Goal: Use online tool/utility: Use online tool/utility

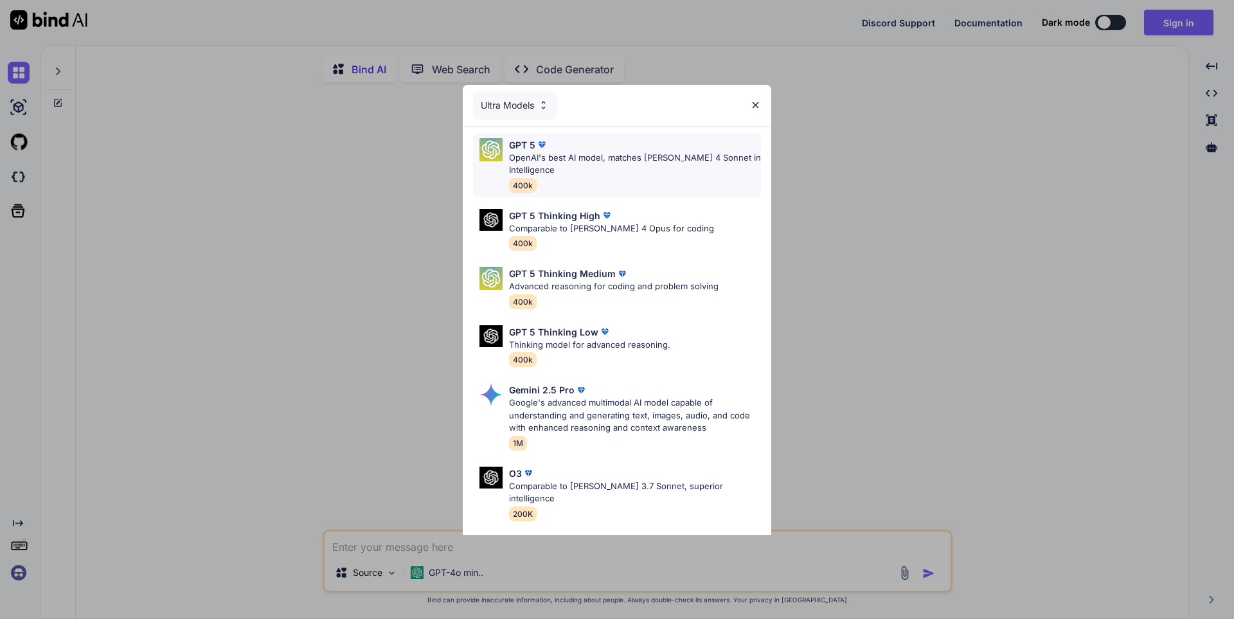
click at [703, 172] on p "OpenAI's best AI model, matches [PERSON_NAME] 4 Sonnet in Intelligence" at bounding box center [635, 164] width 252 height 25
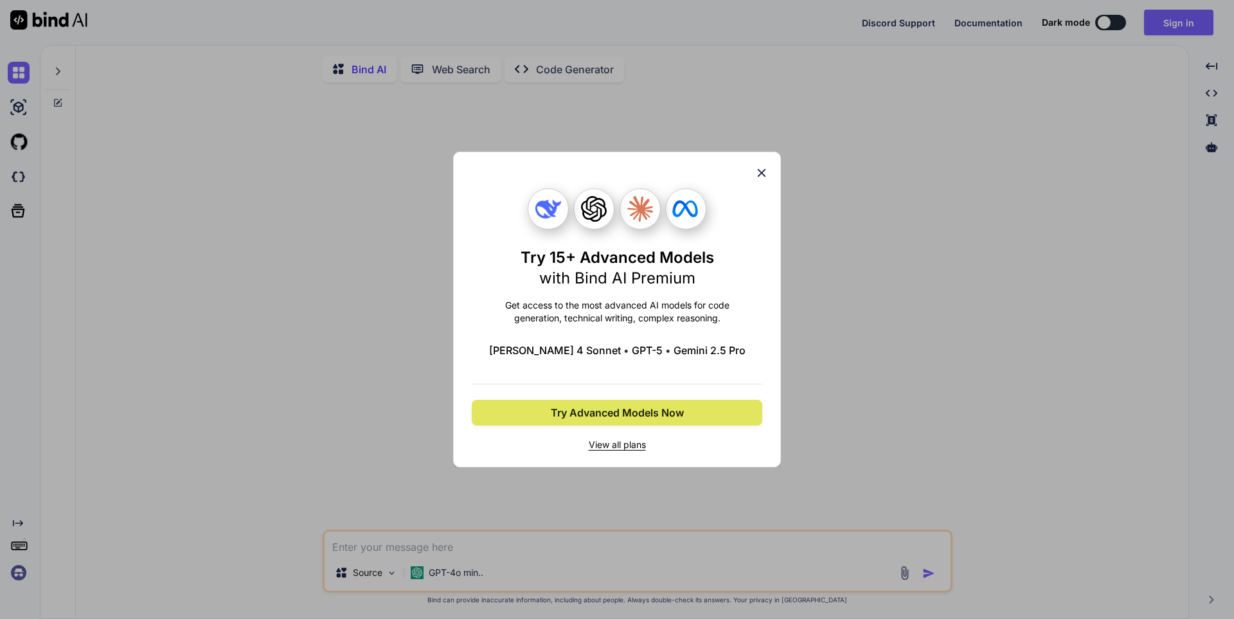
click at [666, 412] on span "Try Advanced Models Now" at bounding box center [617, 412] width 133 height 15
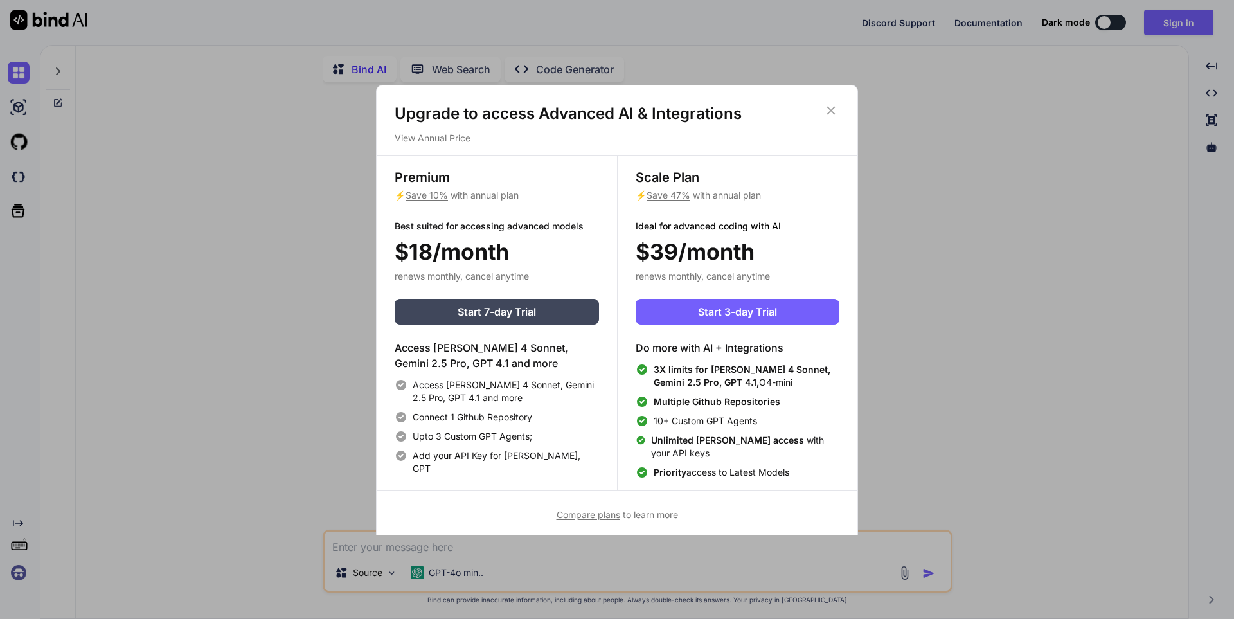
click at [821, 109] on h1 "Upgrade to access Advanced AI & Integrations" at bounding box center [616, 113] width 445 height 21
click at [822, 108] on h1 "Upgrade to access Advanced AI & Integrations" at bounding box center [616, 113] width 445 height 21
click at [829, 103] on icon at bounding box center [831, 110] width 14 height 14
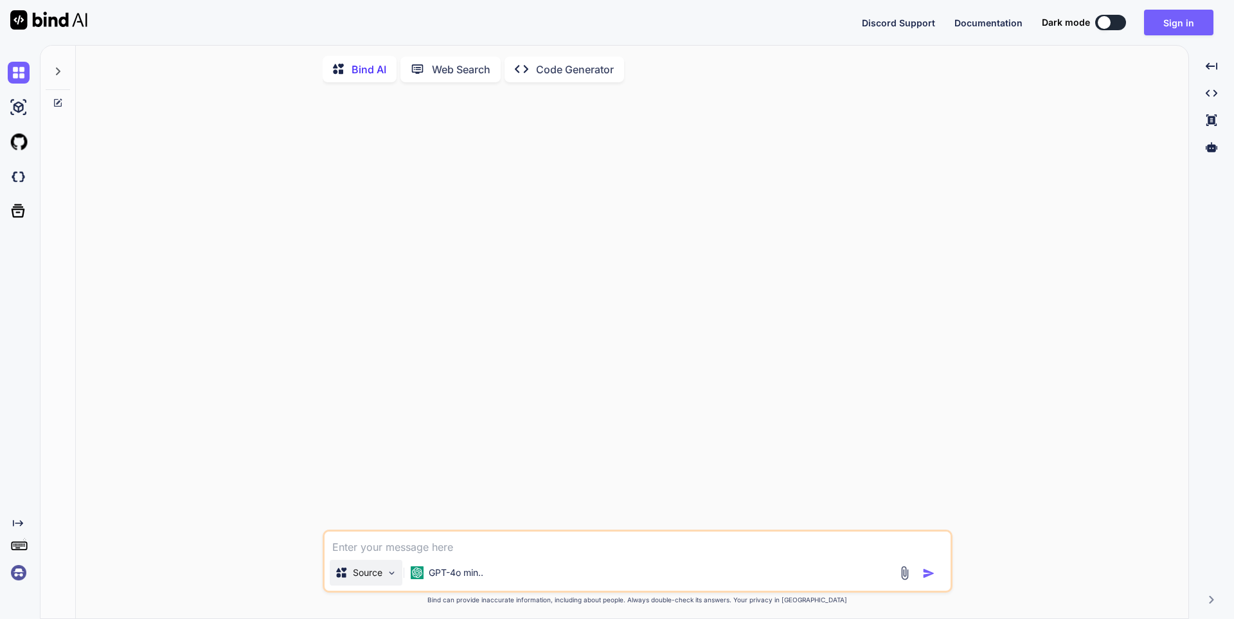
click at [382, 579] on p "Source" at bounding box center [368, 572] width 30 height 13
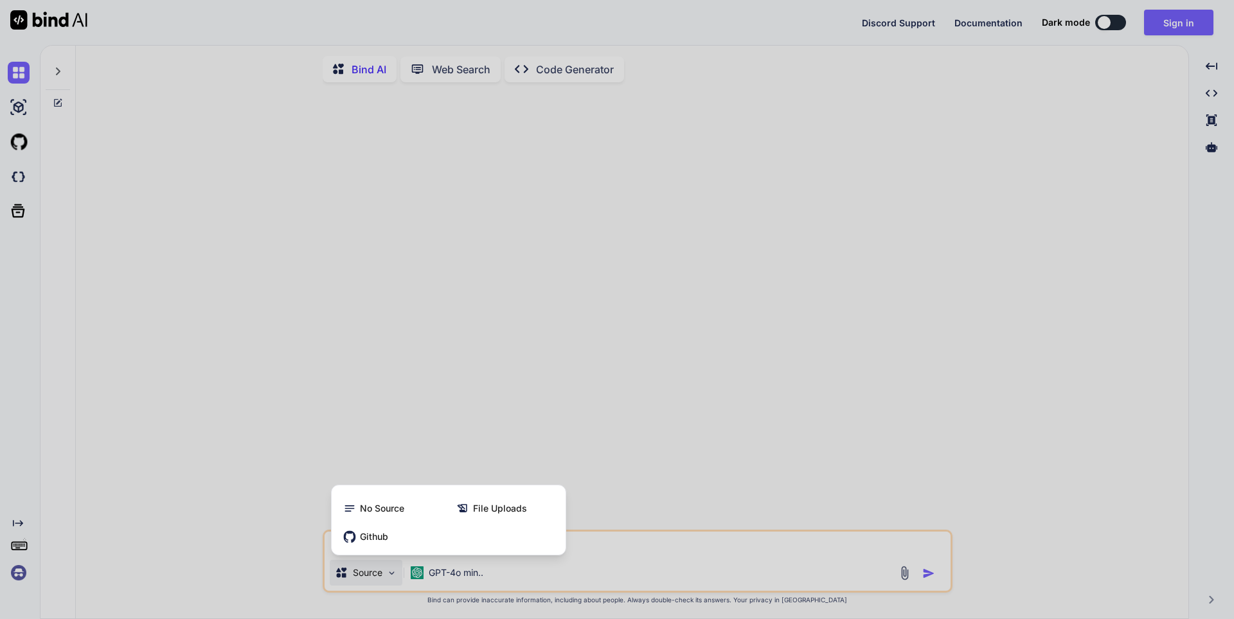
click at [481, 579] on div at bounding box center [617, 309] width 1234 height 619
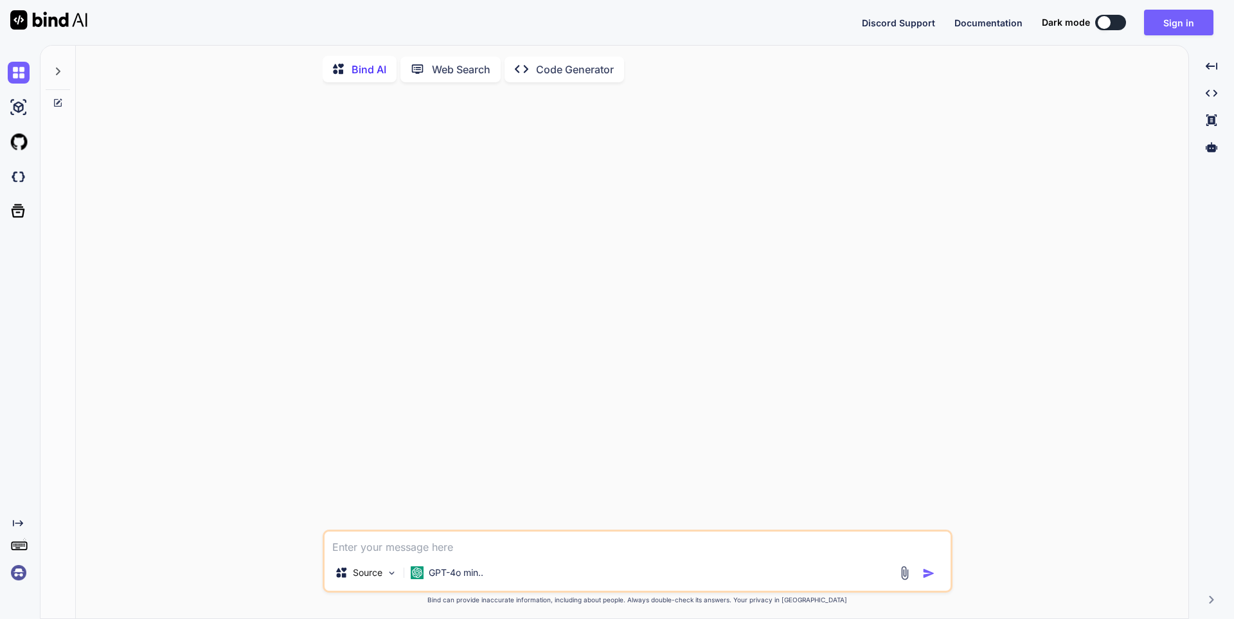
click at [481, 579] on p "GPT-4o min.." at bounding box center [456, 572] width 55 height 13
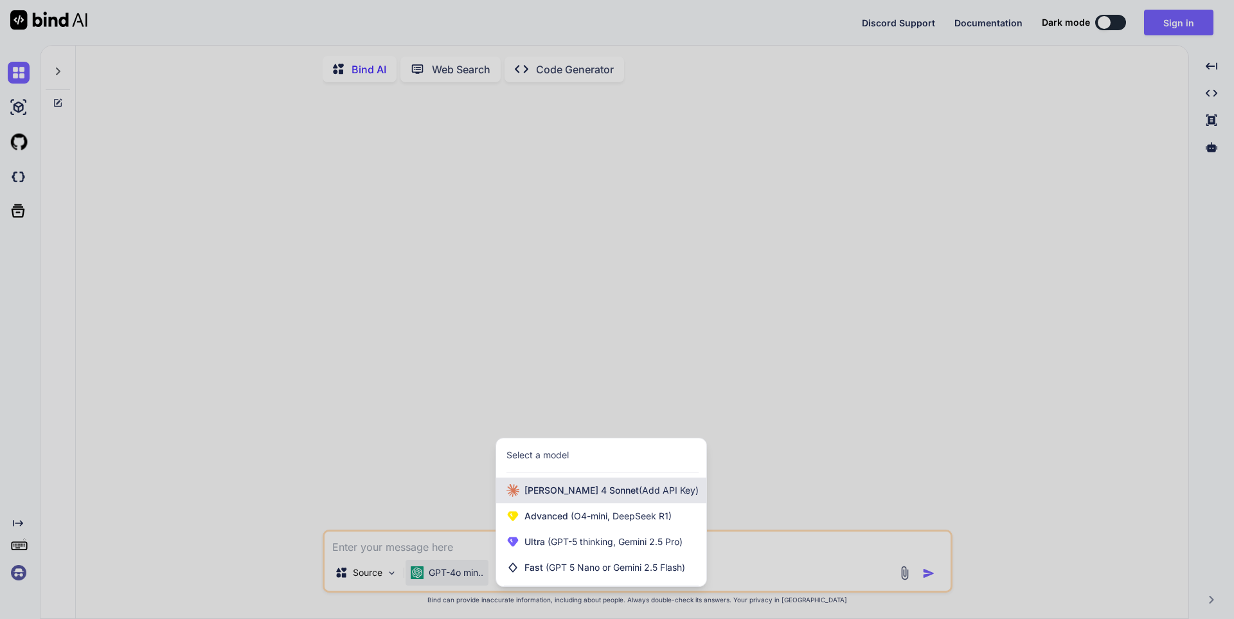
click at [563, 491] on span "[PERSON_NAME] 4 Sonnet (Add API Key)" at bounding box center [611, 490] width 174 height 13
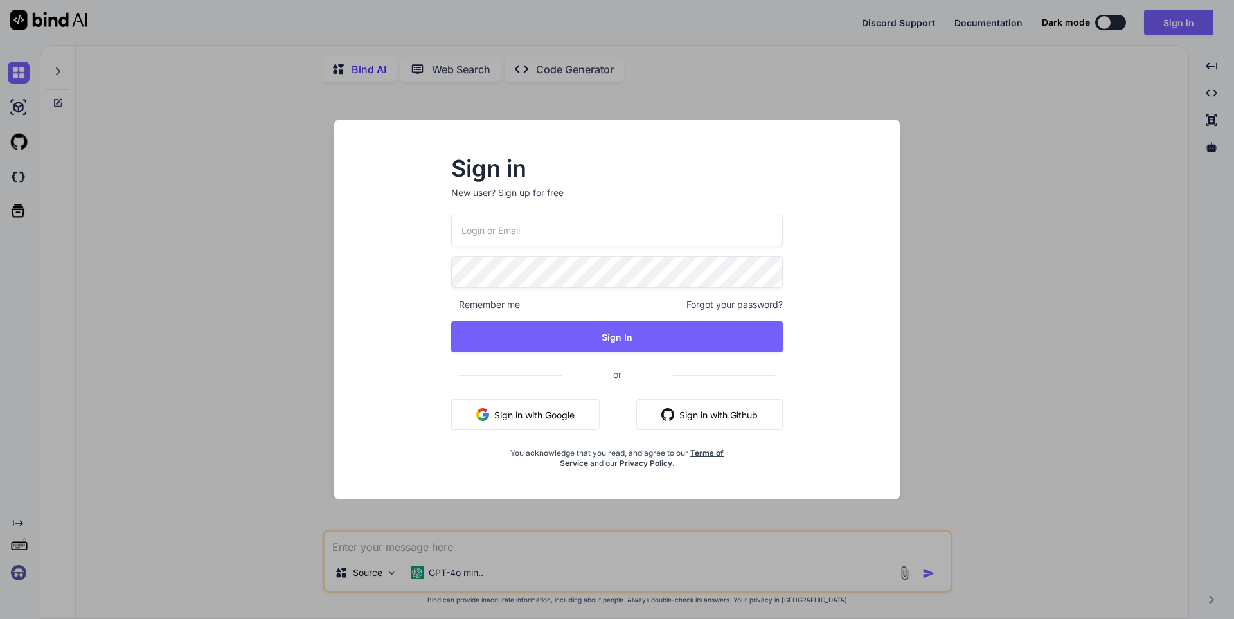
click at [596, 416] on button "Sign in with Google" at bounding box center [525, 414] width 148 height 31
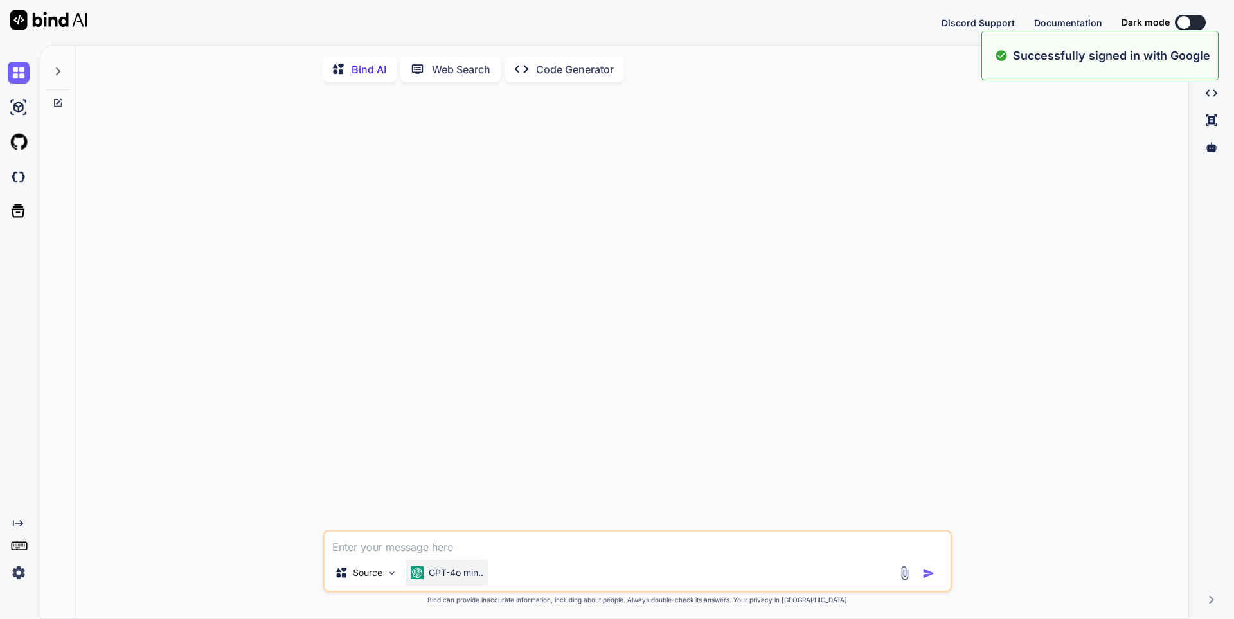
click at [456, 572] on p "GPT-4o min.." at bounding box center [456, 572] width 55 height 13
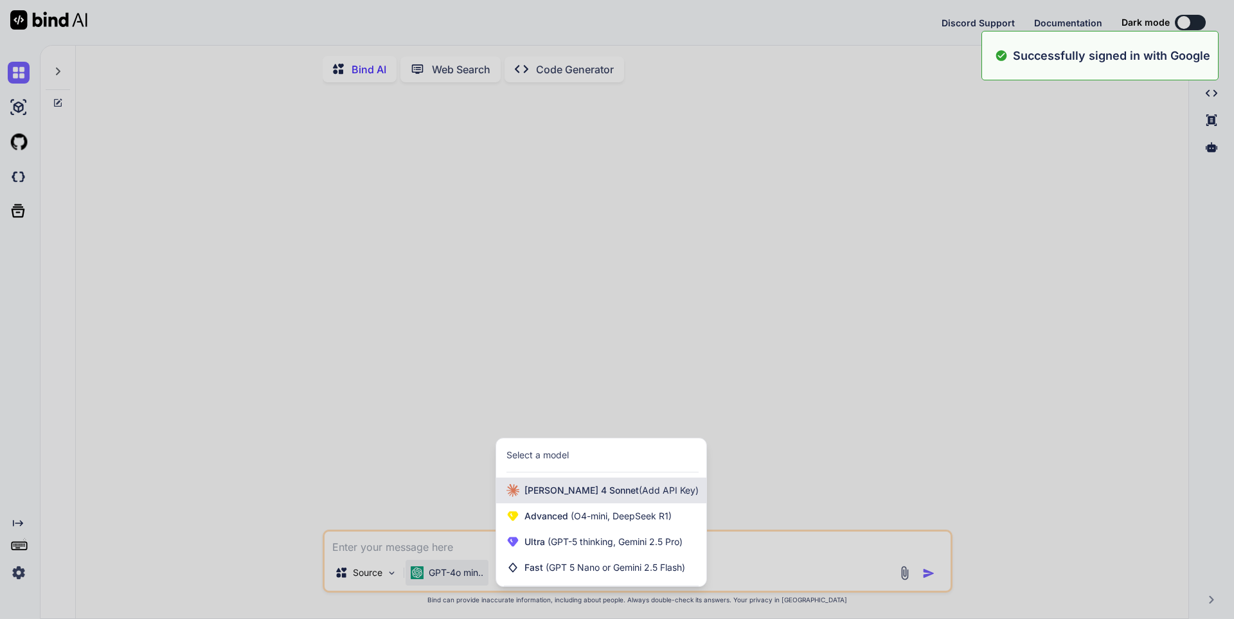
click at [551, 497] on span "[PERSON_NAME] 4 Sonnet (Add API Key)" at bounding box center [611, 490] width 174 height 13
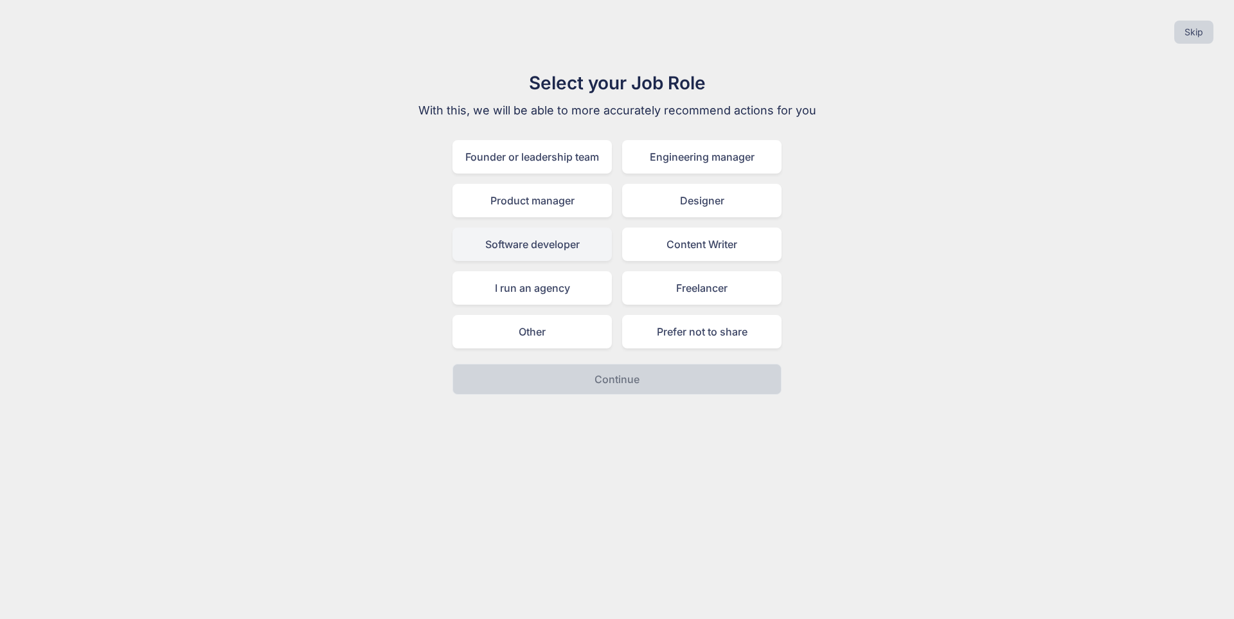
click at [573, 251] on div "Software developer" at bounding box center [531, 243] width 159 height 33
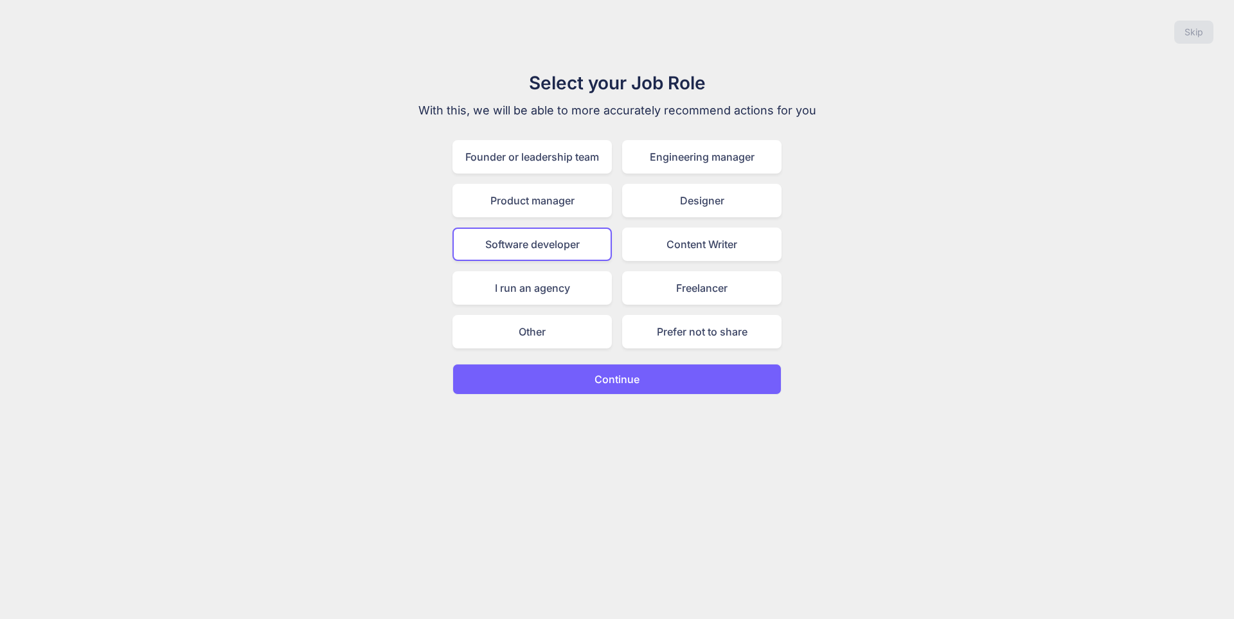
click at [625, 375] on p "Continue" at bounding box center [616, 378] width 45 height 15
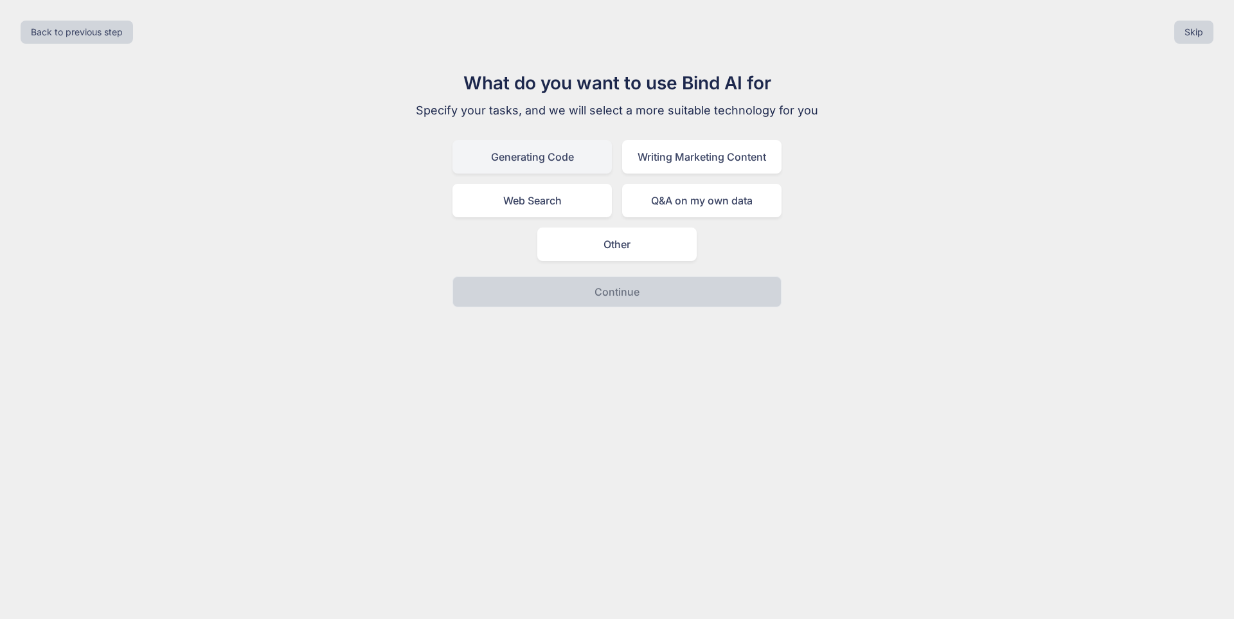
click at [589, 150] on div "Generating Code" at bounding box center [531, 156] width 159 height 33
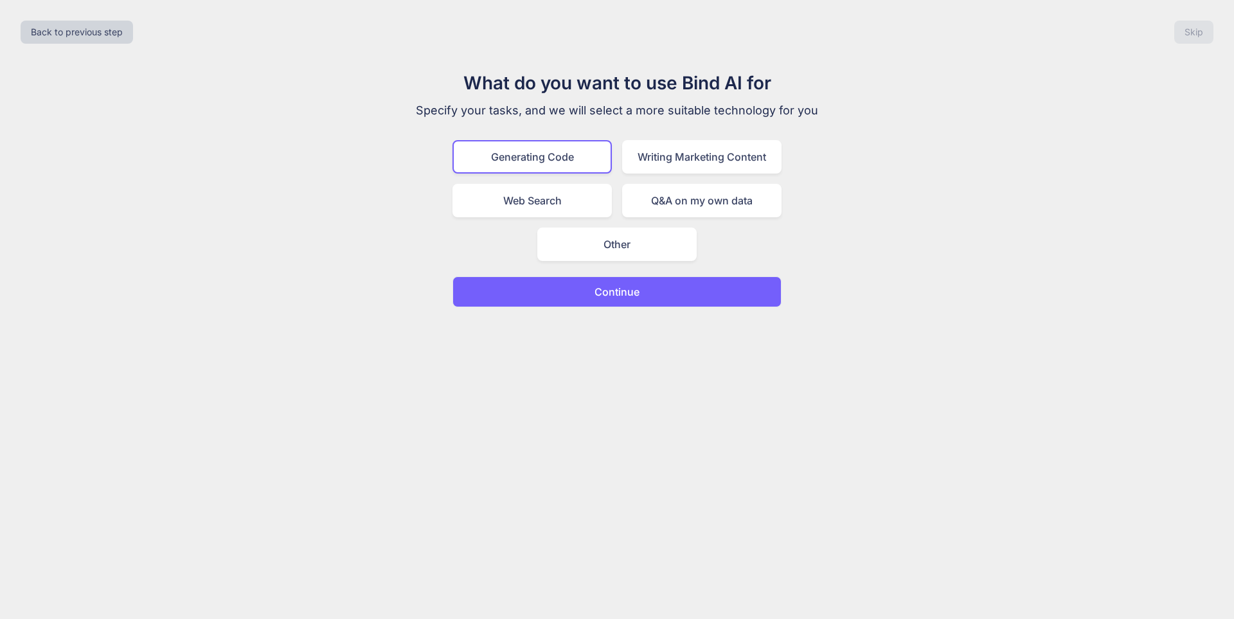
click at [610, 298] on p "Continue" at bounding box center [616, 291] width 45 height 15
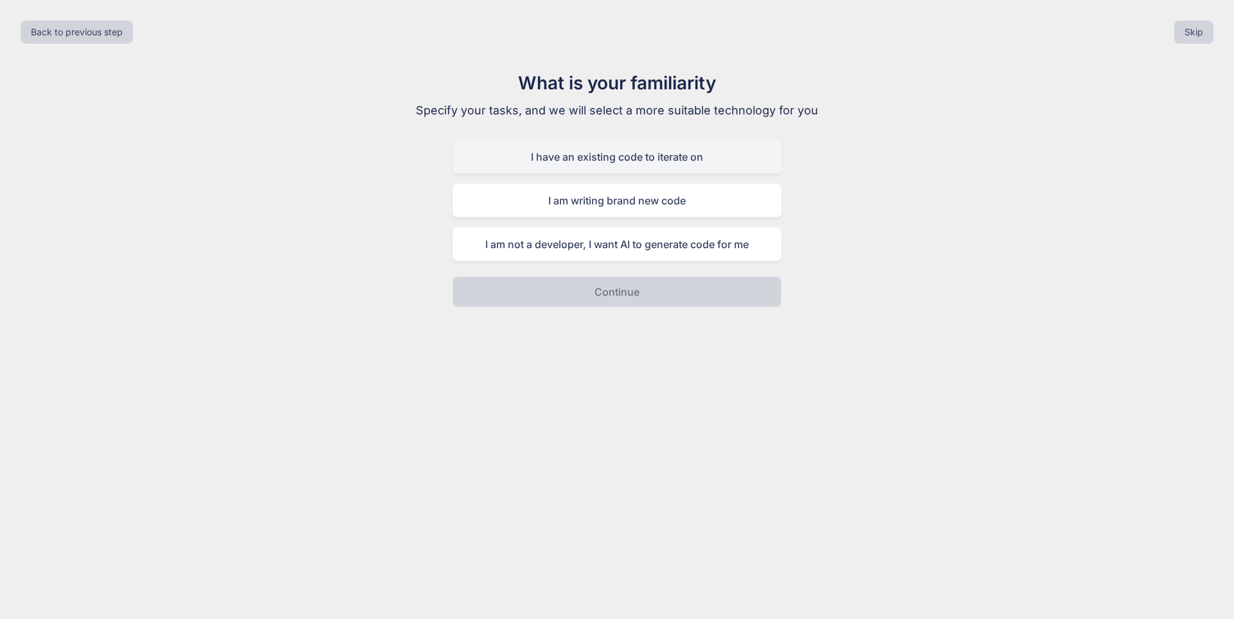
click at [642, 158] on div "I have an existing code to iterate on" at bounding box center [616, 156] width 329 height 33
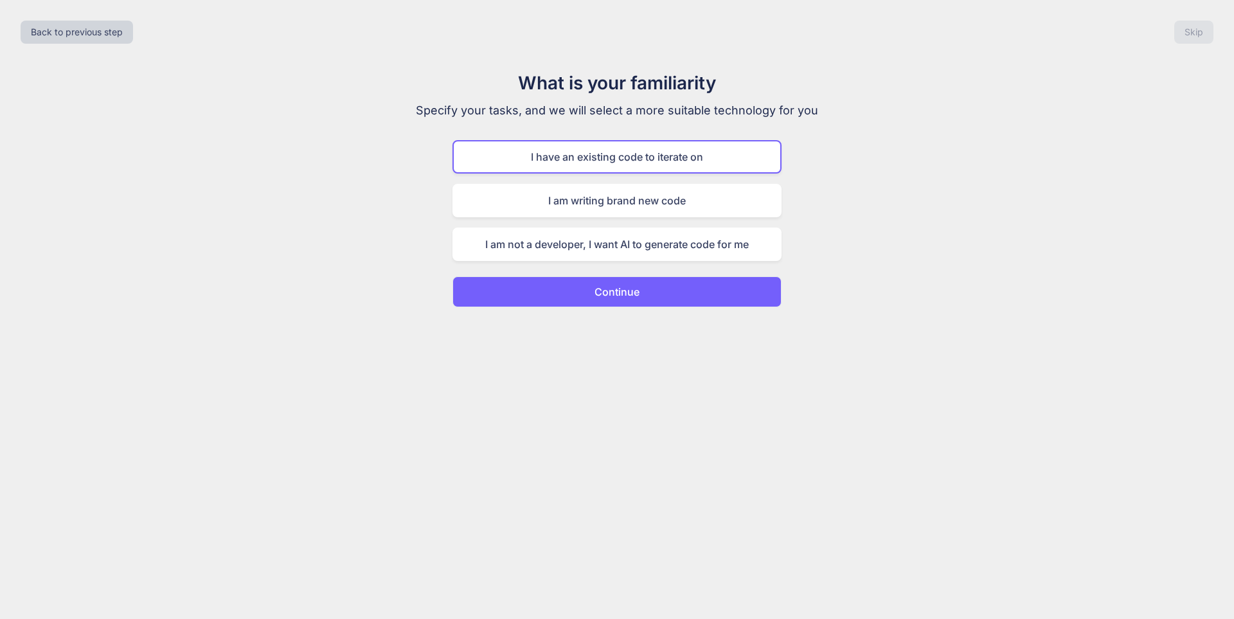
click at [652, 305] on button "Continue" at bounding box center [616, 291] width 329 height 31
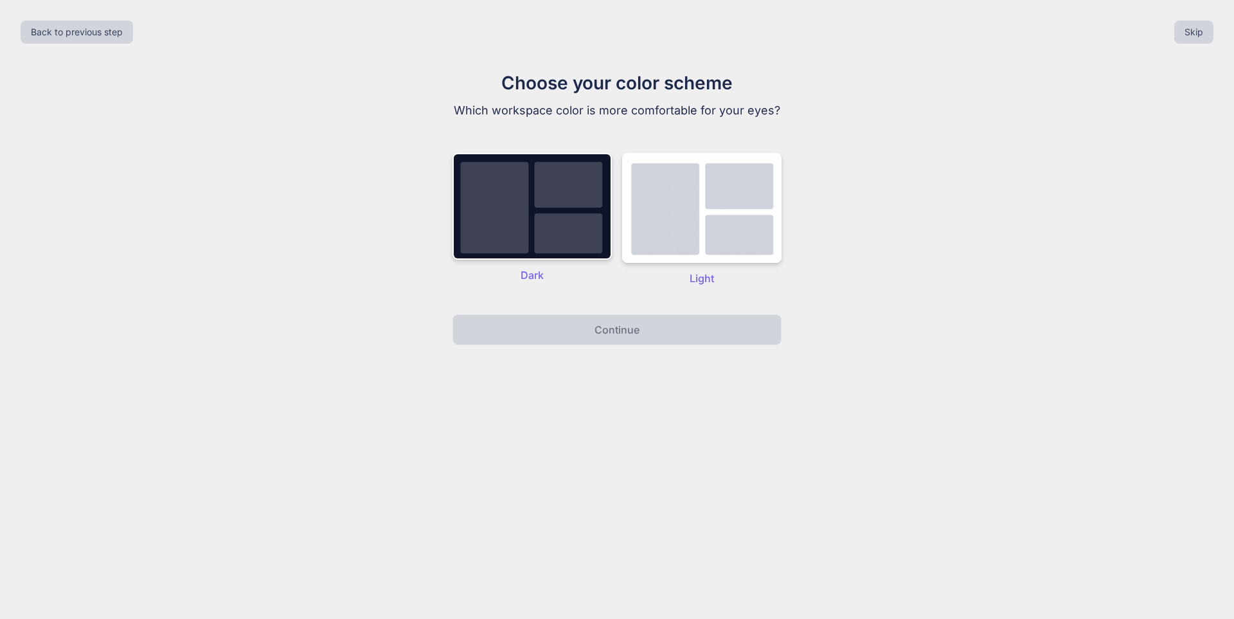
click at [587, 288] on div "Dark Light" at bounding box center [616, 219] width 329 height 159
click at [569, 254] on img at bounding box center [531, 206] width 159 height 107
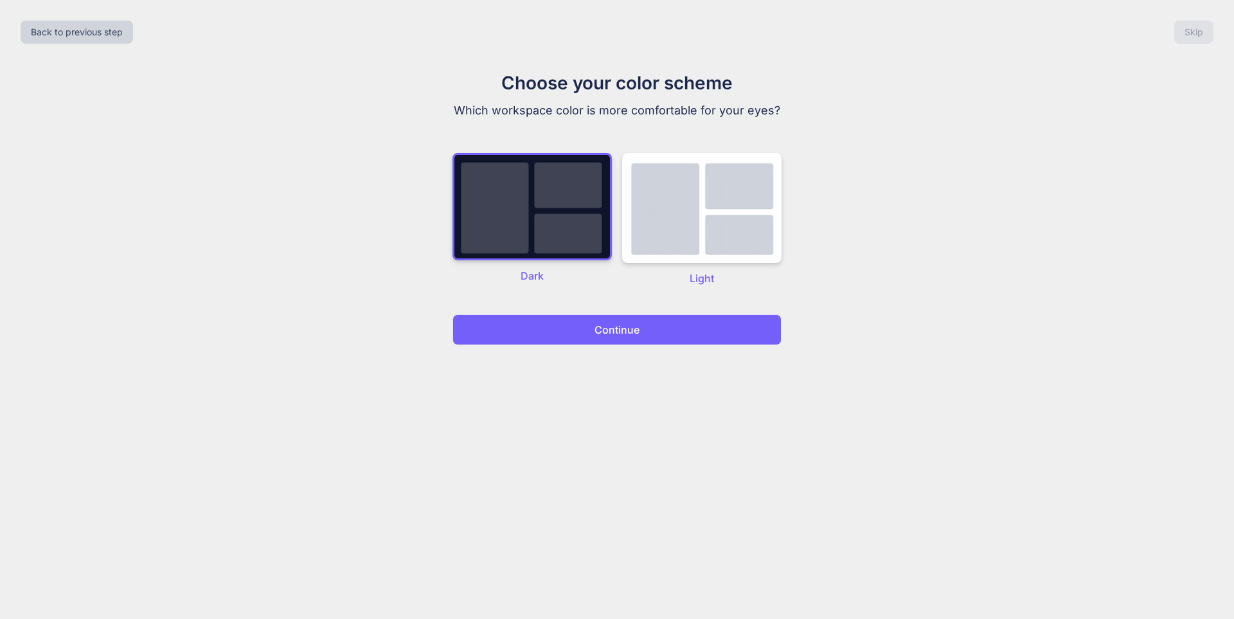
click at [597, 324] on p "Continue" at bounding box center [616, 329] width 45 height 15
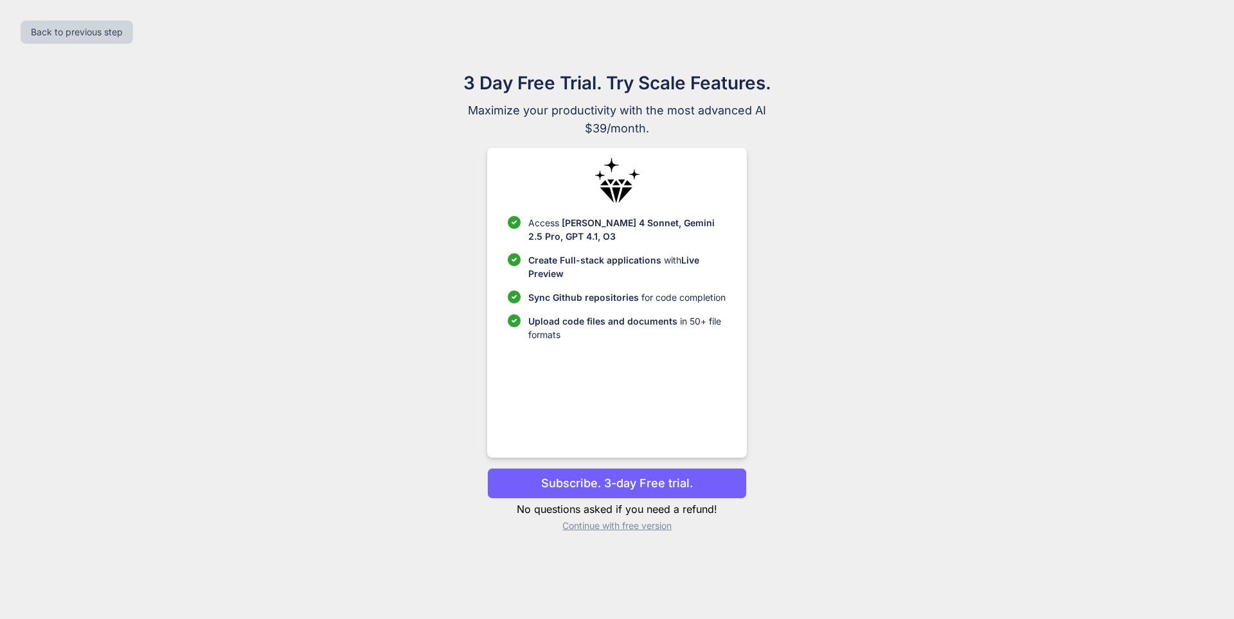
click at [611, 527] on p "Continue with free version" at bounding box center [616, 525] width 259 height 13
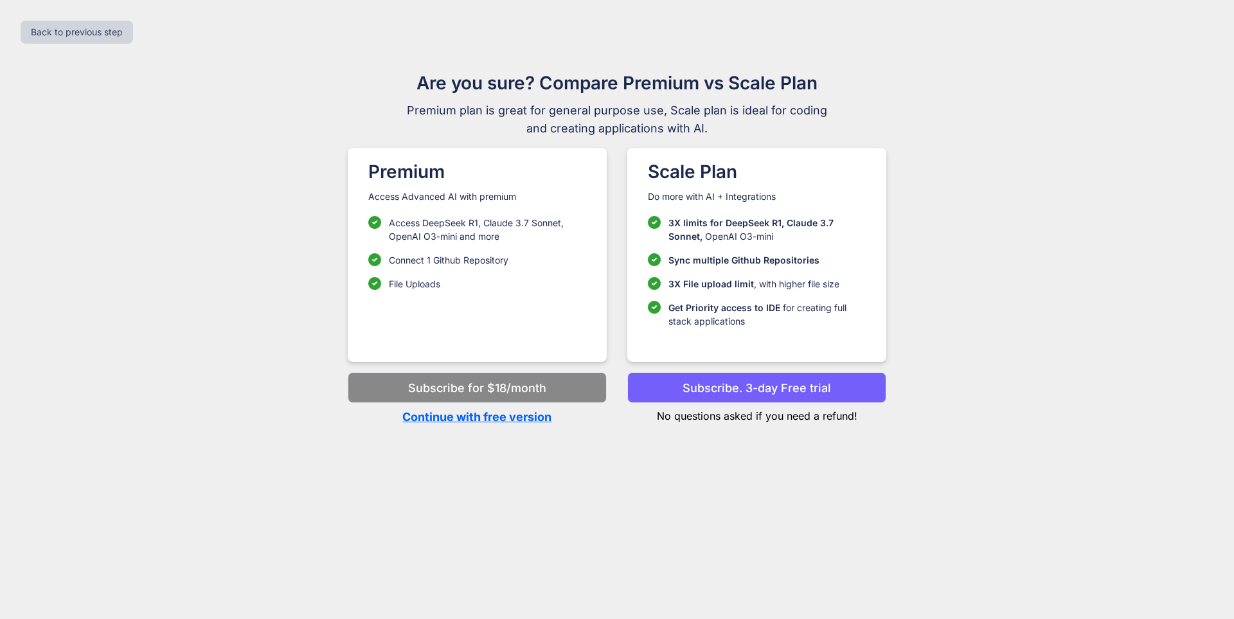
click at [511, 418] on p "Continue with free version" at bounding box center [477, 416] width 259 height 17
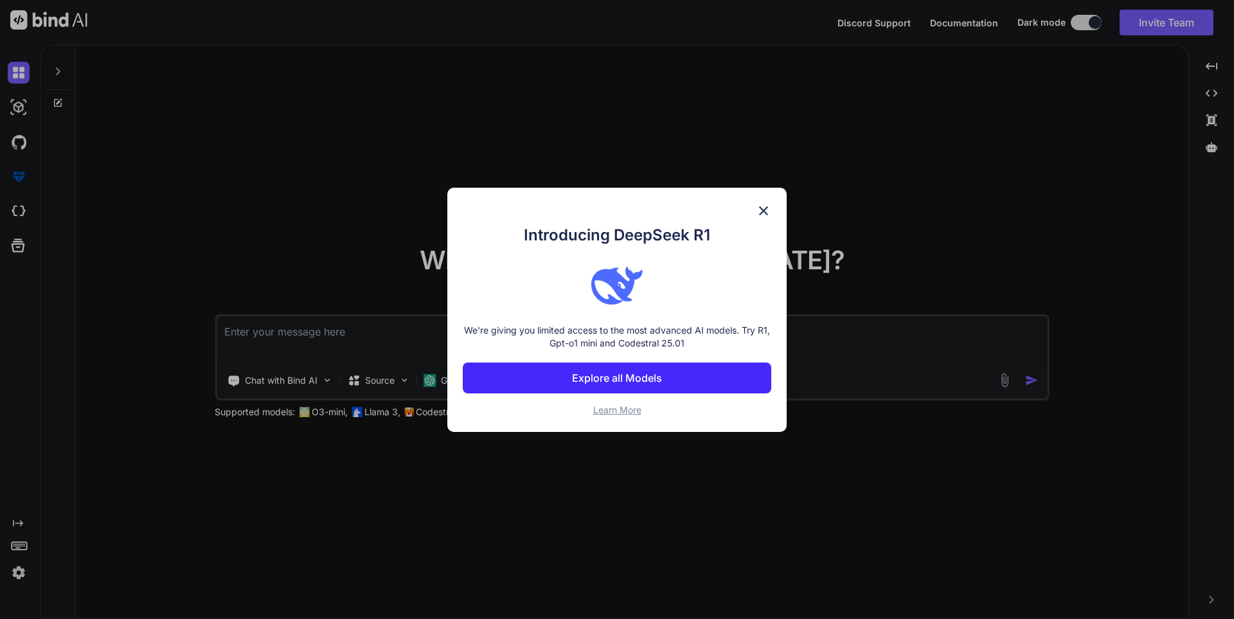
click at [769, 204] on img at bounding box center [763, 210] width 15 height 15
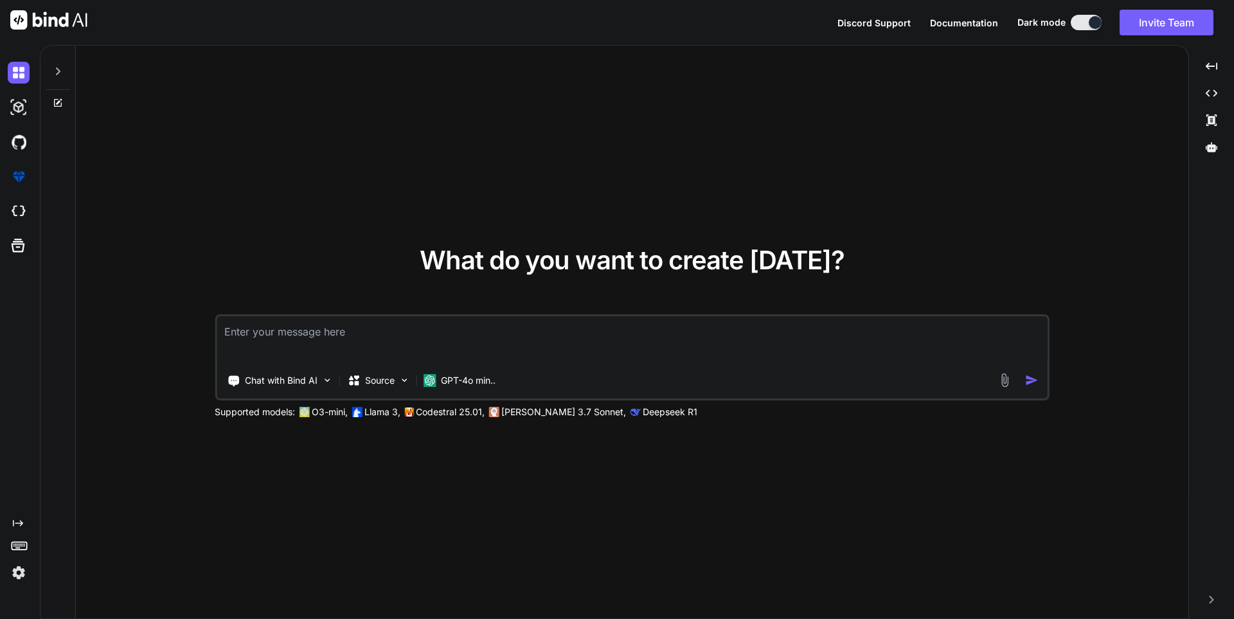
click at [595, 355] on textarea at bounding box center [632, 340] width 831 height 48
click at [380, 377] on p "Source" at bounding box center [380, 380] width 30 height 13
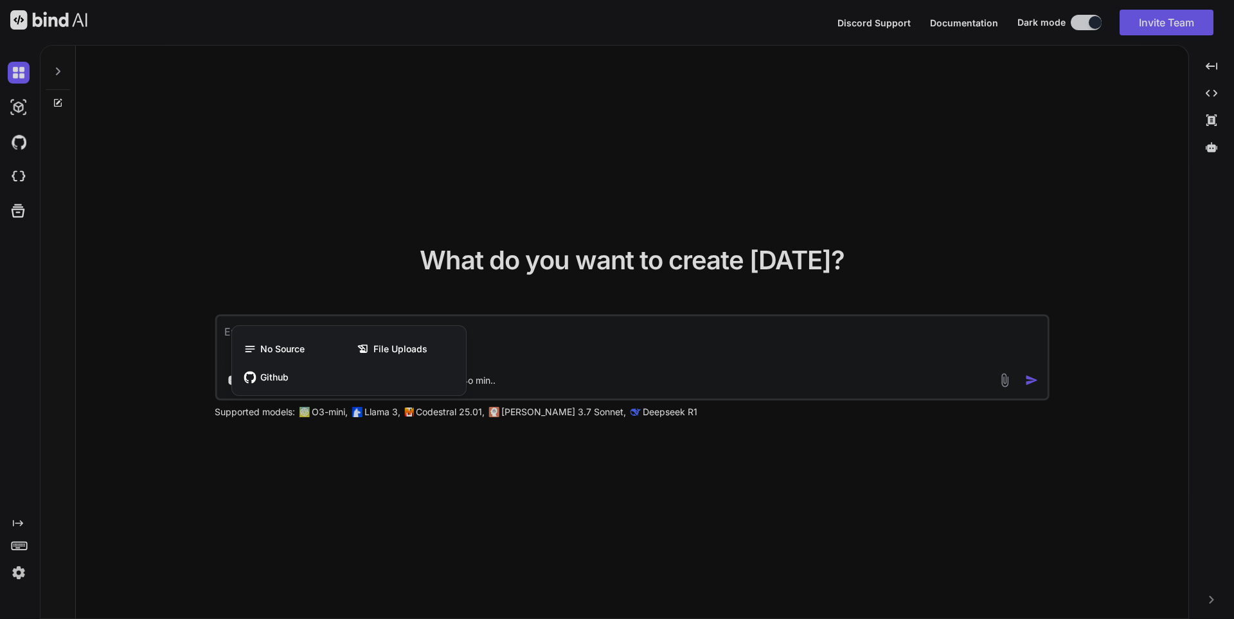
click at [197, 362] on div at bounding box center [617, 309] width 1234 height 619
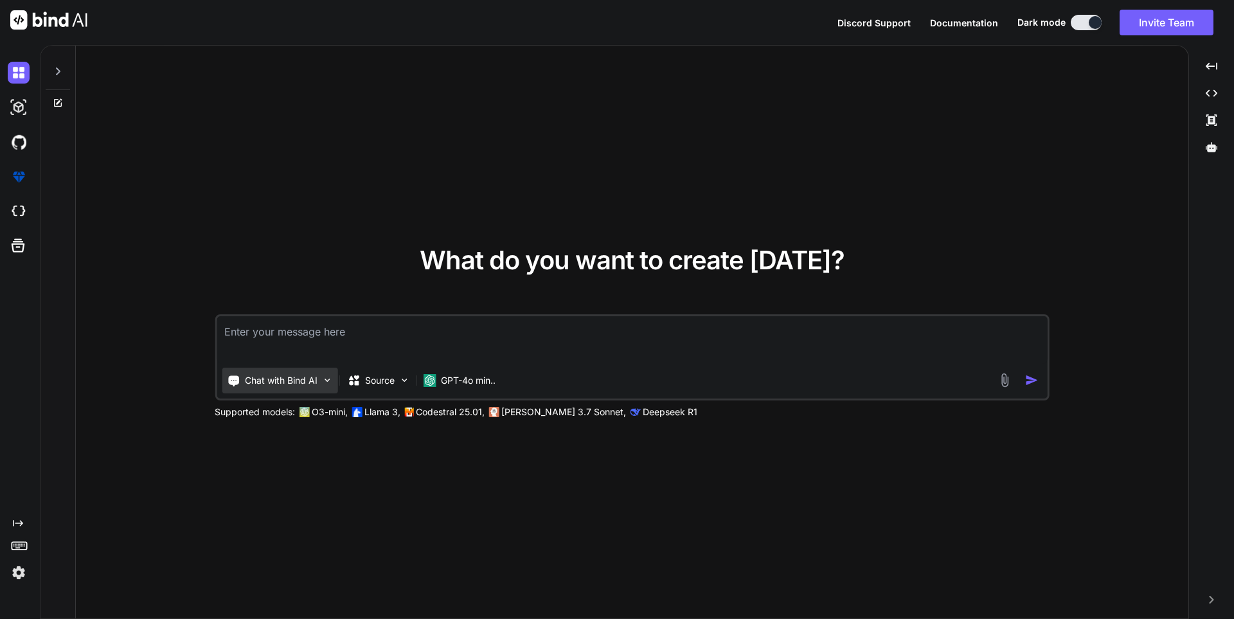
click at [280, 376] on p "Chat with Bind AI" at bounding box center [281, 380] width 73 height 13
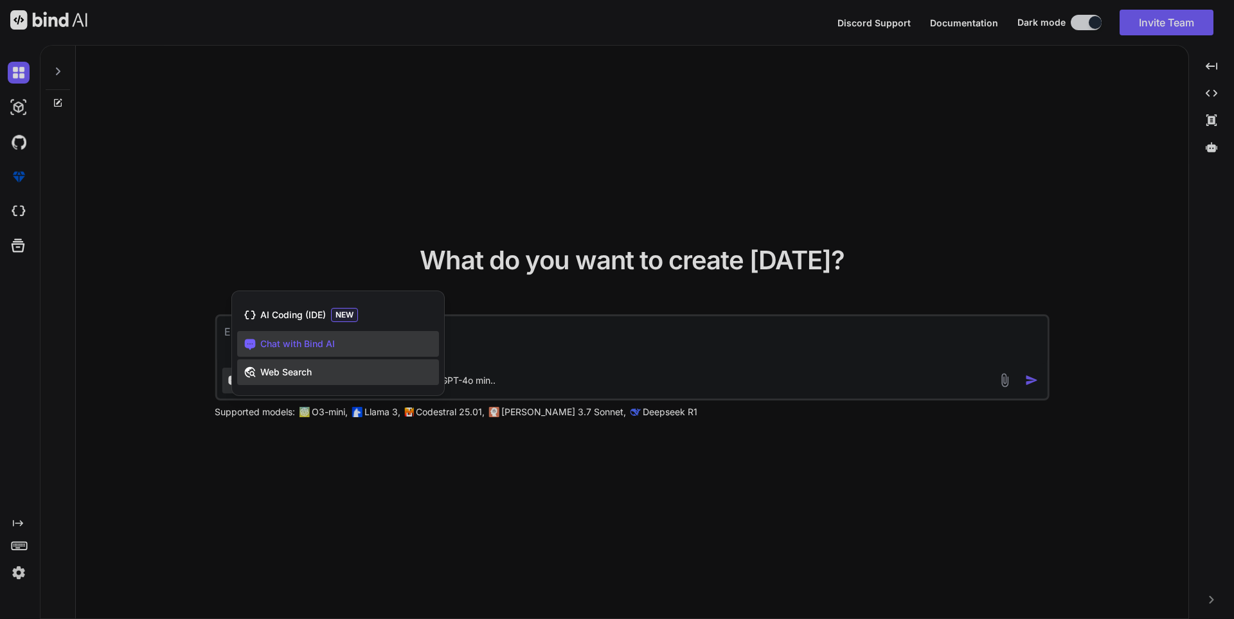
click at [368, 368] on div "Web Search" at bounding box center [338, 372] width 202 height 26
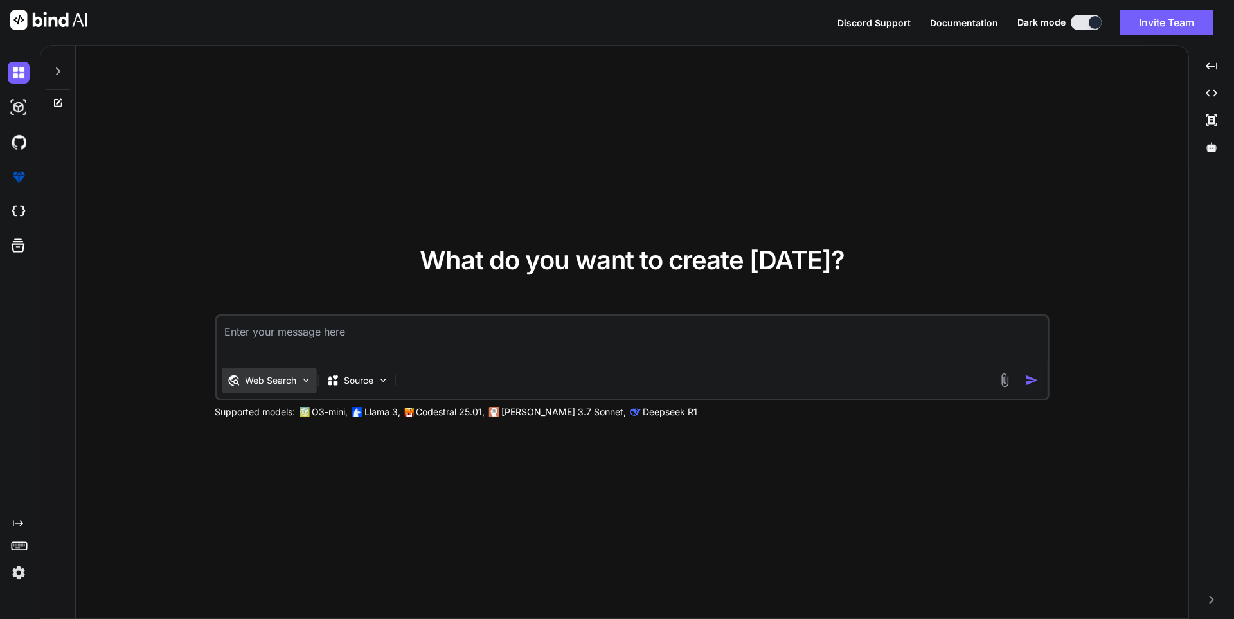
click at [299, 384] on div "Web Search" at bounding box center [269, 380] width 94 height 26
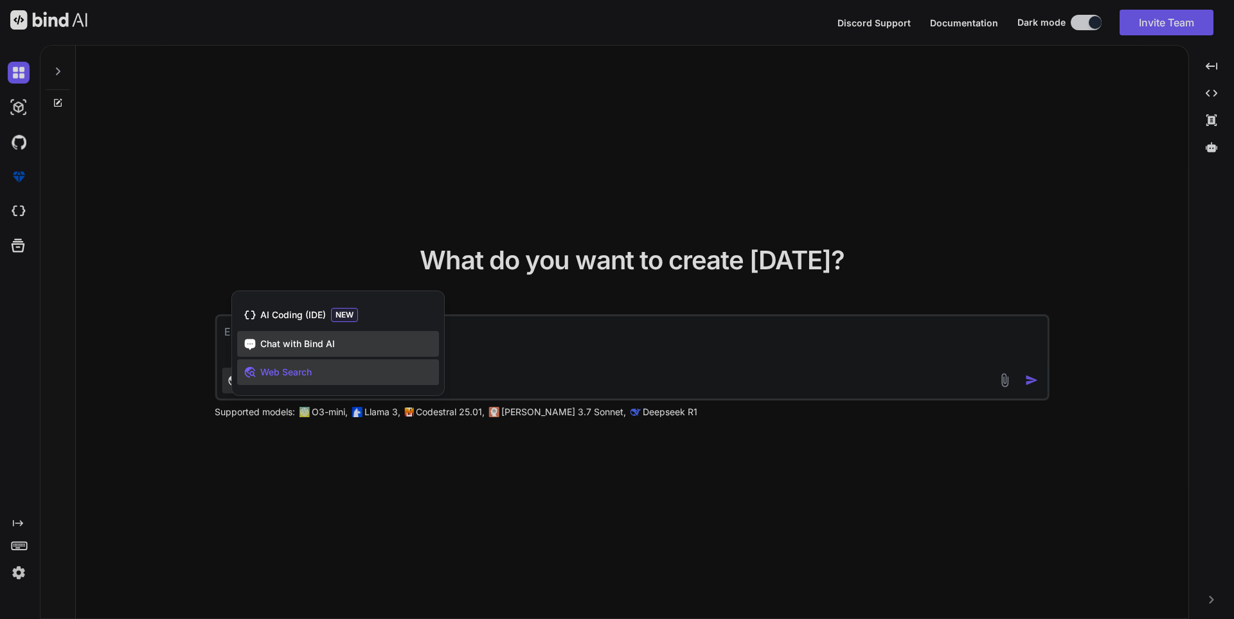
click at [317, 339] on span "Chat with Bind AI" at bounding box center [297, 343] width 75 height 13
type textarea "x"
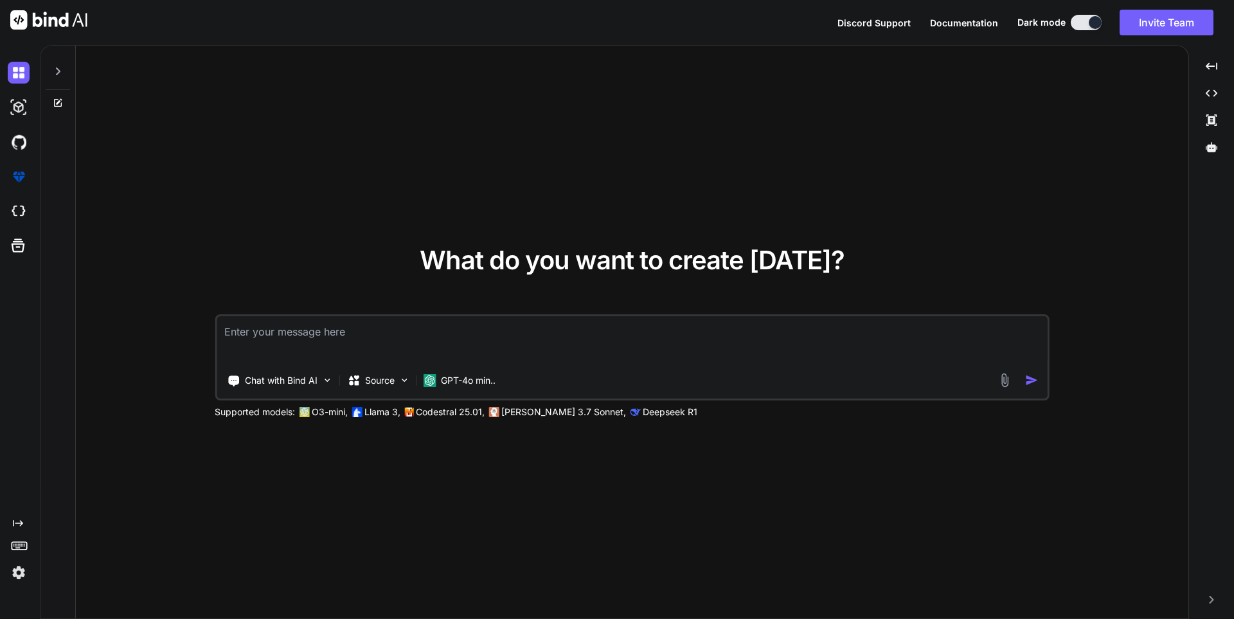
click at [443, 339] on textarea at bounding box center [632, 340] width 831 height 48
paste textarea "Fitur Lengkap Platform HCM Talenta (by Mekari) Berdasarkan analisis dari halama…"
type textarea "Fitur Lengkap Platform HCM Talenta (by Mekari) Berdasarkan analisis dari halama…"
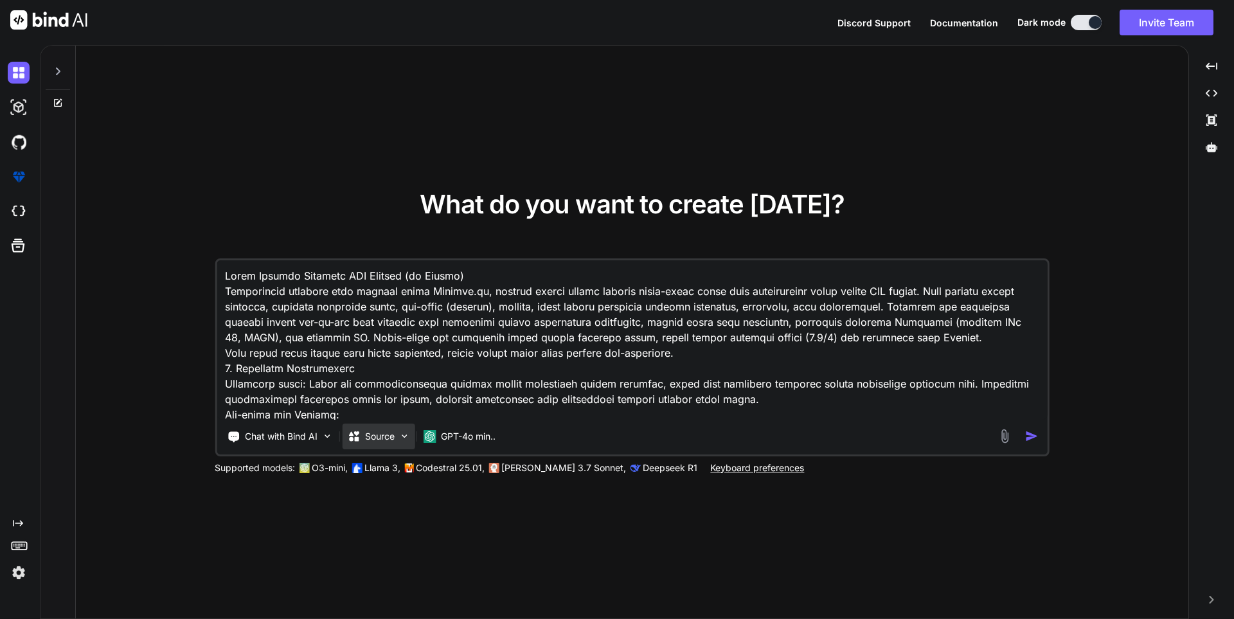
scroll to position [1821, 0]
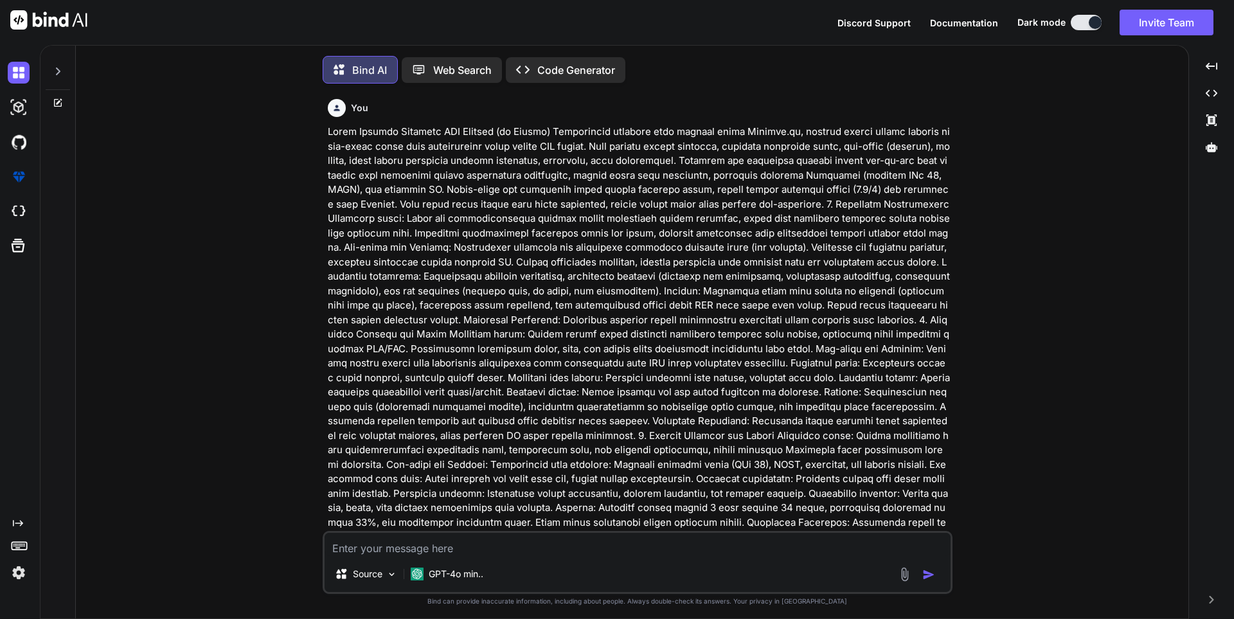
scroll to position [6, 0]
click at [542, 70] on p "Code Generator" at bounding box center [576, 66] width 78 height 15
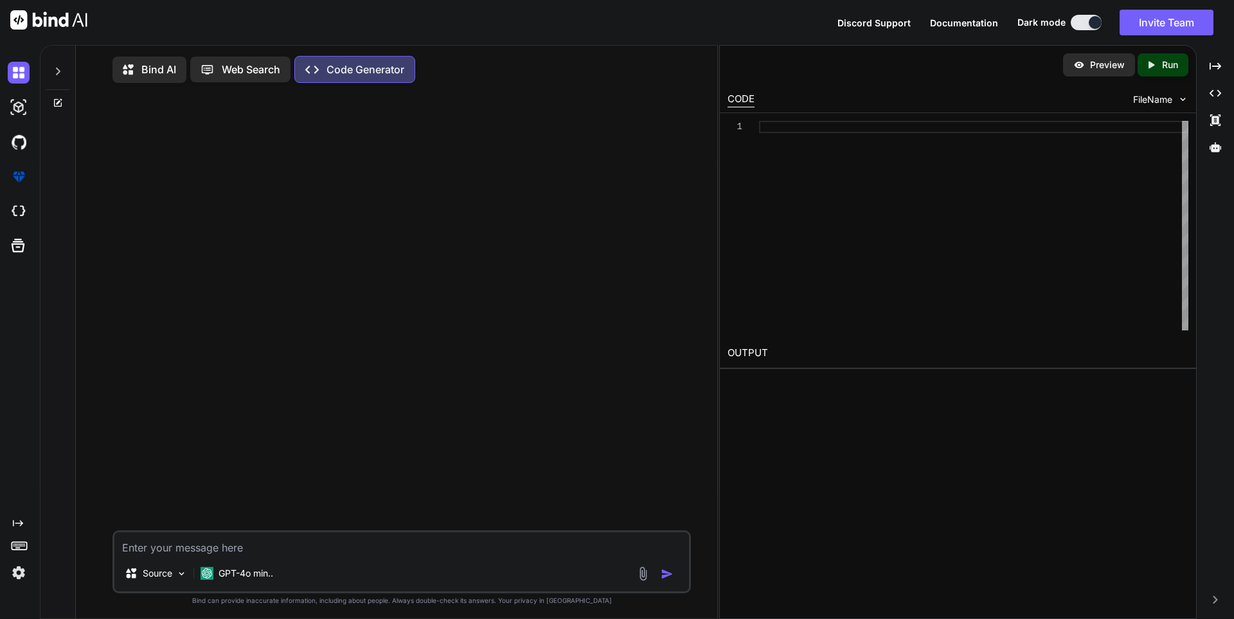
type textarea "x"
type textarea "Fitur Lengkap Platform HCM Talenta (by Mekari) Berdasarkan analisis dari halama…"
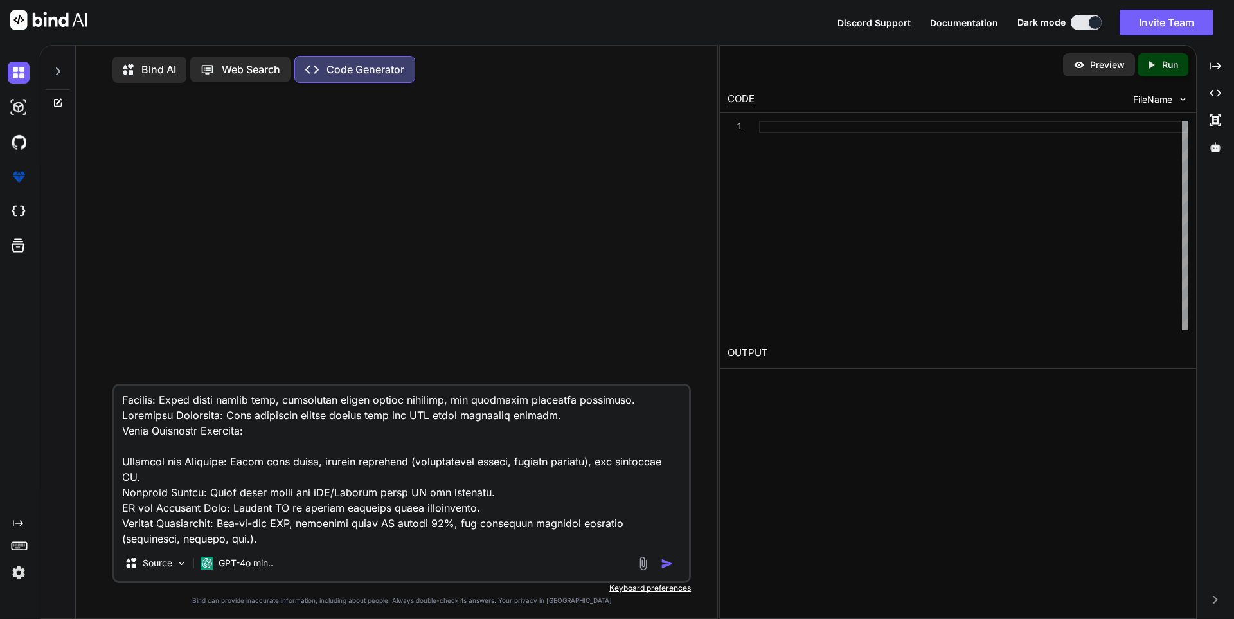
type textarea "x"
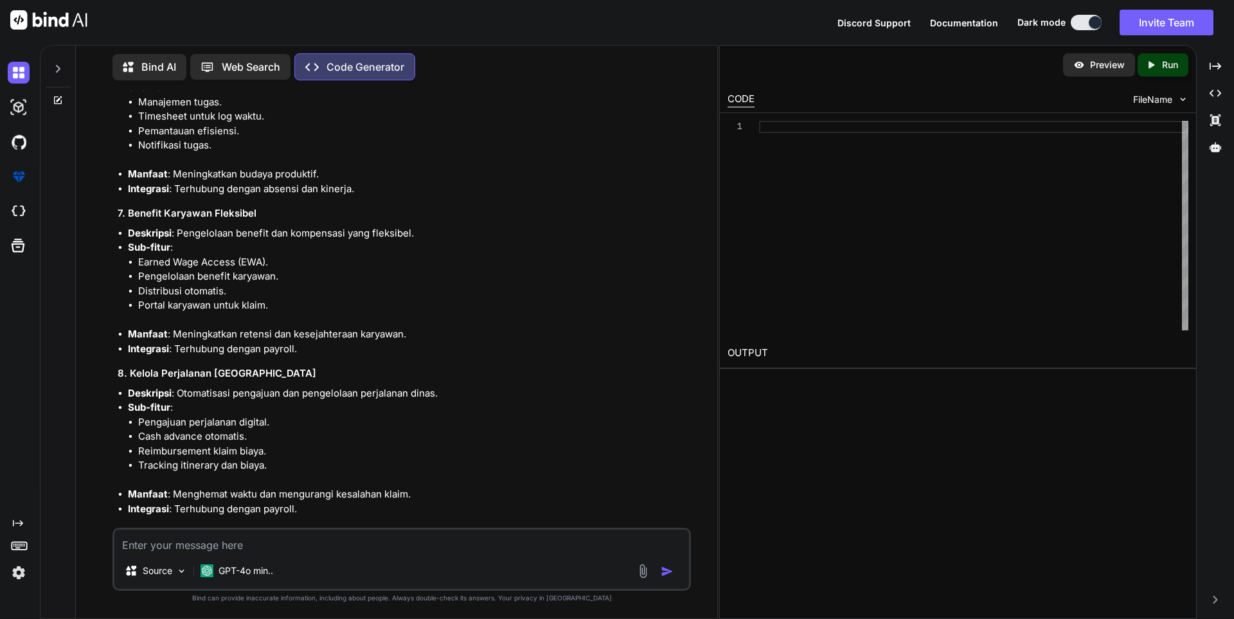
scroll to position [2355, 0]
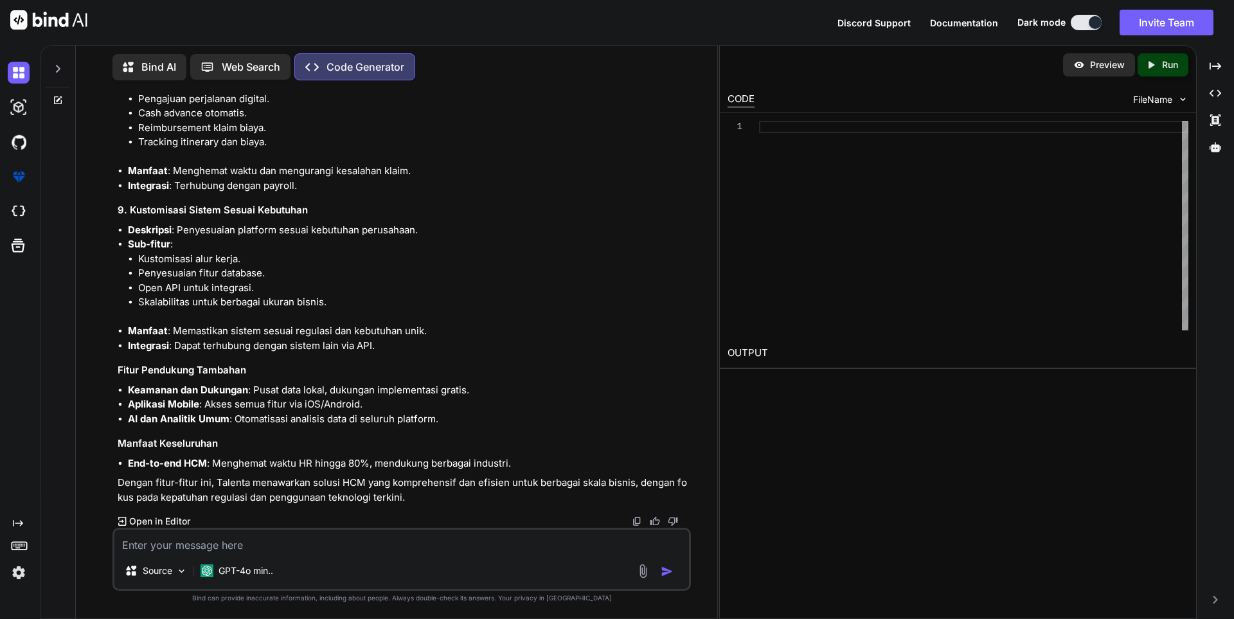
click at [416, 548] on textarea at bounding box center [401, 540] width 574 height 23
type textarea "x"
type textarea "l"
type textarea "x"
type textarea "la"
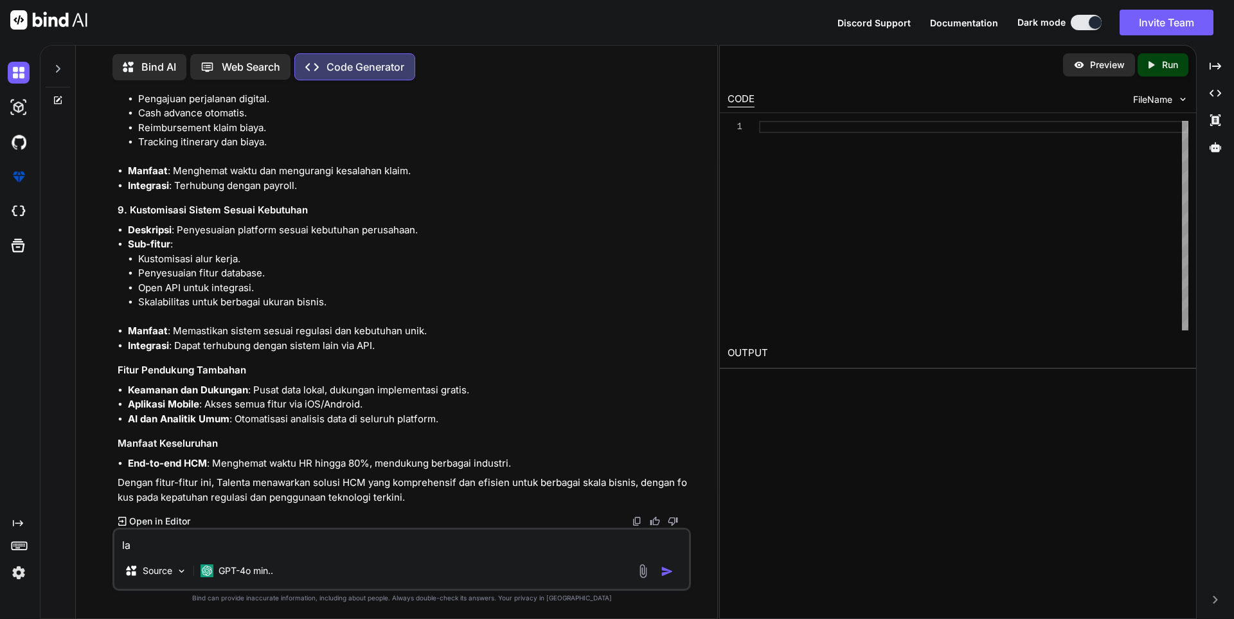
type textarea "x"
type textarea "lan"
type textarea "x"
type textarea "lanj"
type textarea "x"
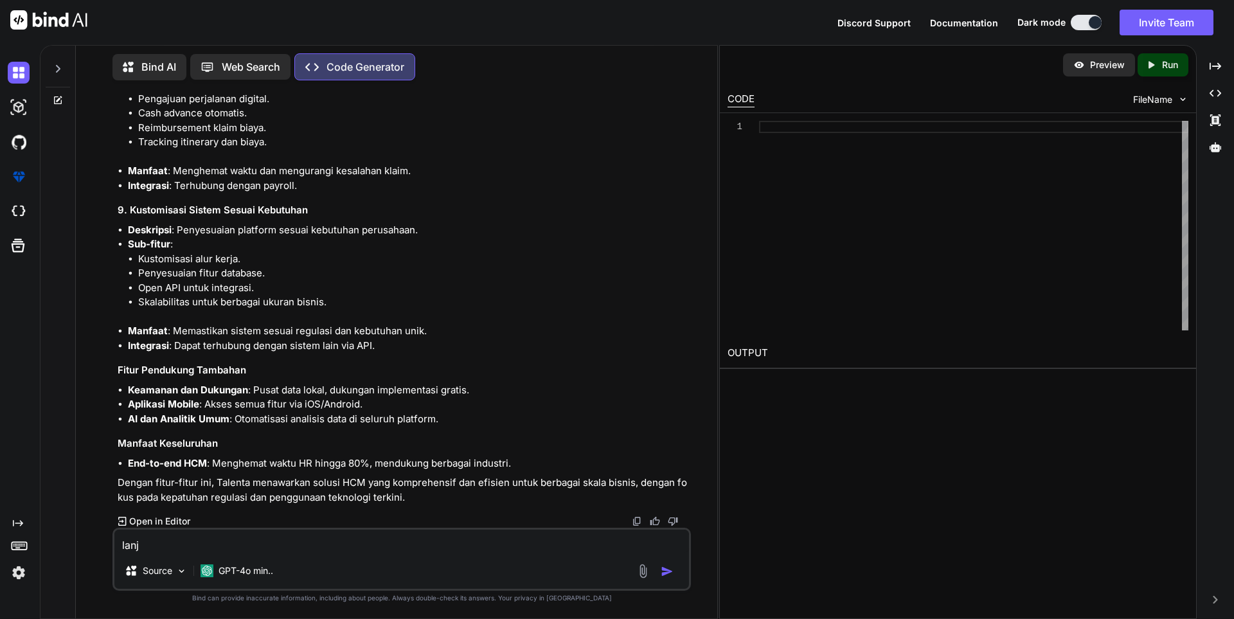
type textarea "lanju"
type textarea "x"
type textarea "lanjut"
type textarea "x"
type textarea "lanjut"
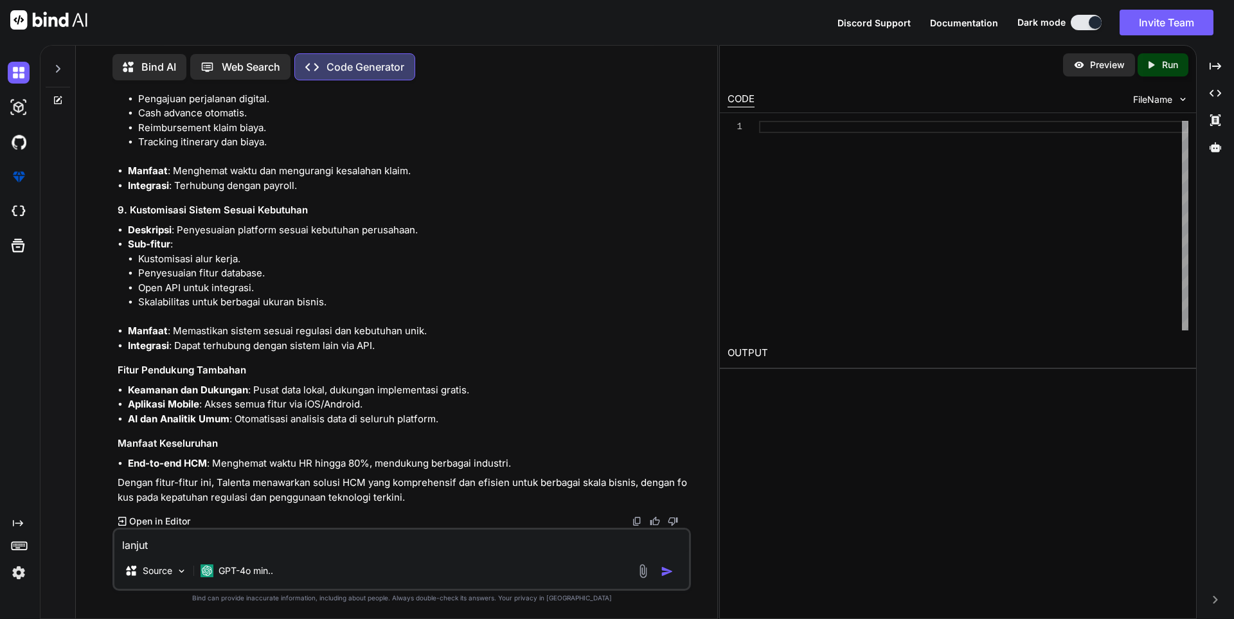
type textarea "x"
type textarea "lanjut b"
type textarea "x"
type textarea "lanjut bu"
type textarea "x"
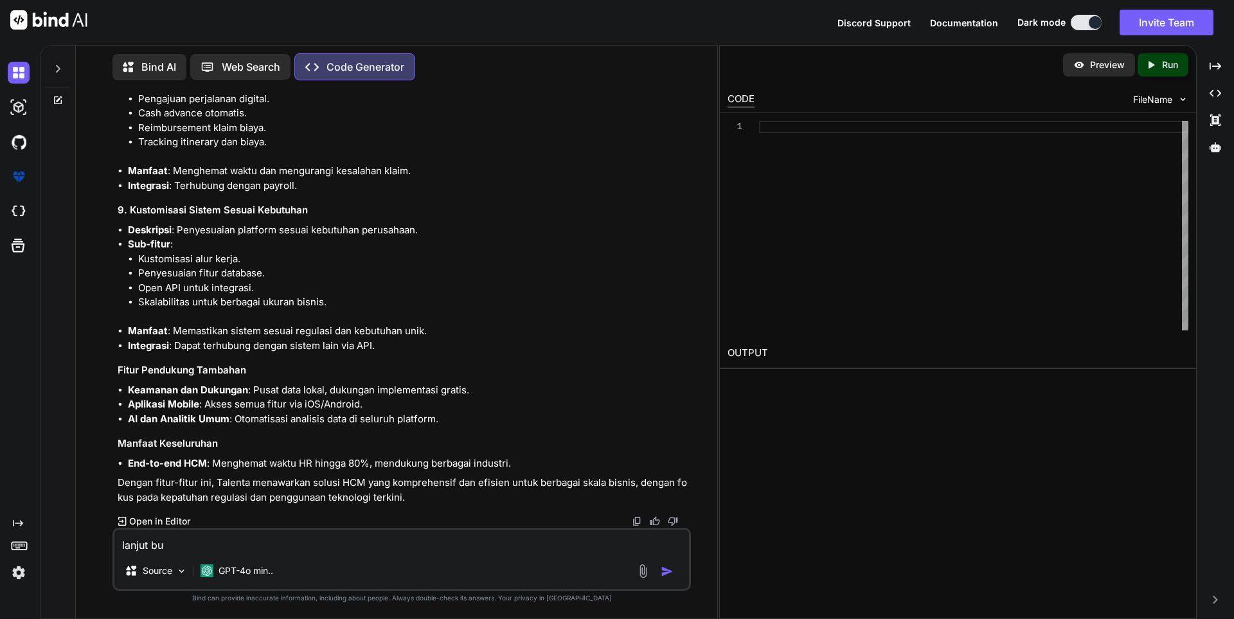
type textarea "lanjut bua"
type textarea "x"
type textarea "lanjut buat"
type textarea "x"
type textarea "lanjut buatk"
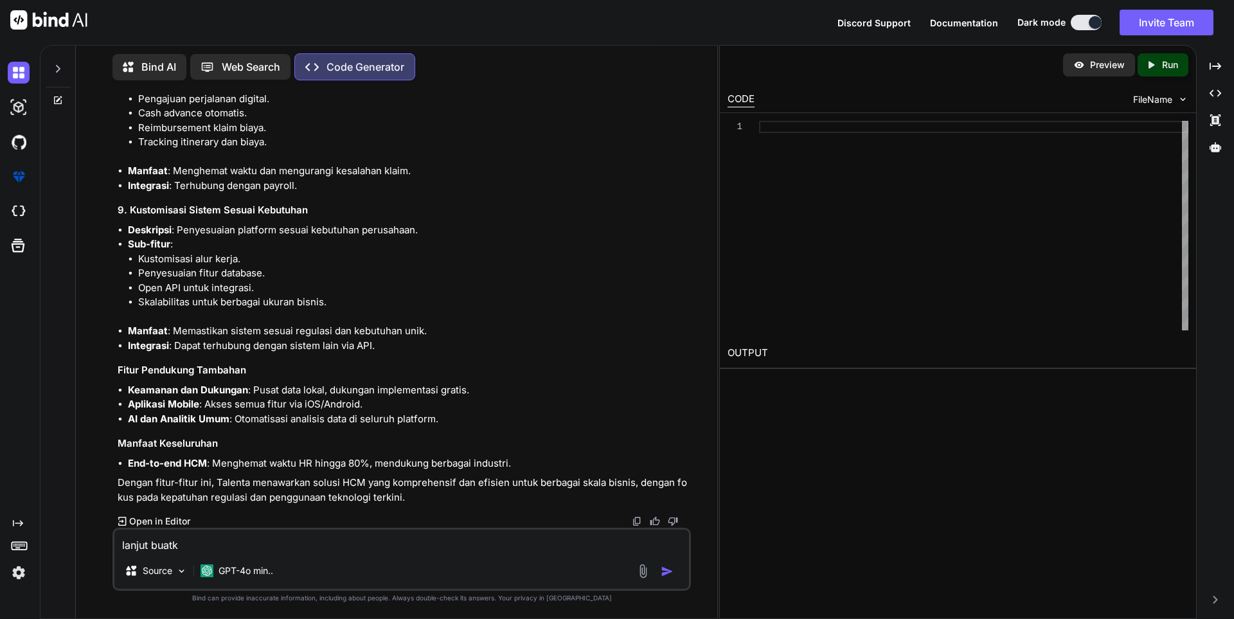
type textarea "x"
type textarea "lanjut buatka"
type textarea "x"
type textarea "lanjut buatkan"
type textarea "x"
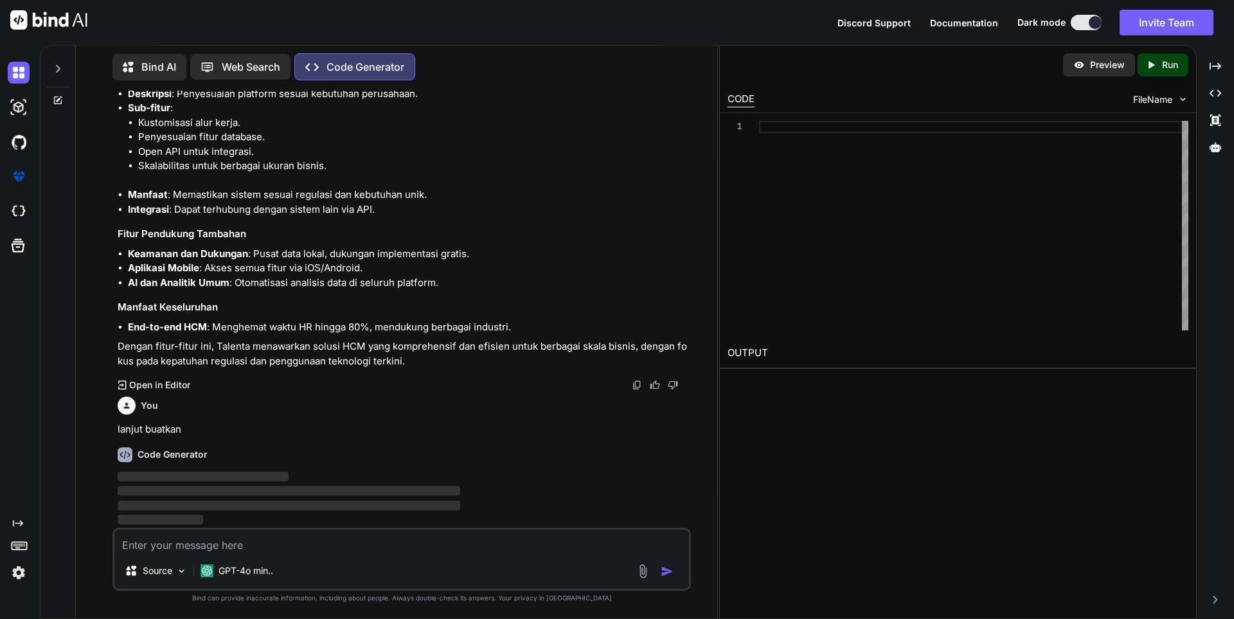
scroll to position [2490, 0]
click at [170, 383] on p "Open in Editor" at bounding box center [159, 384] width 61 height 13
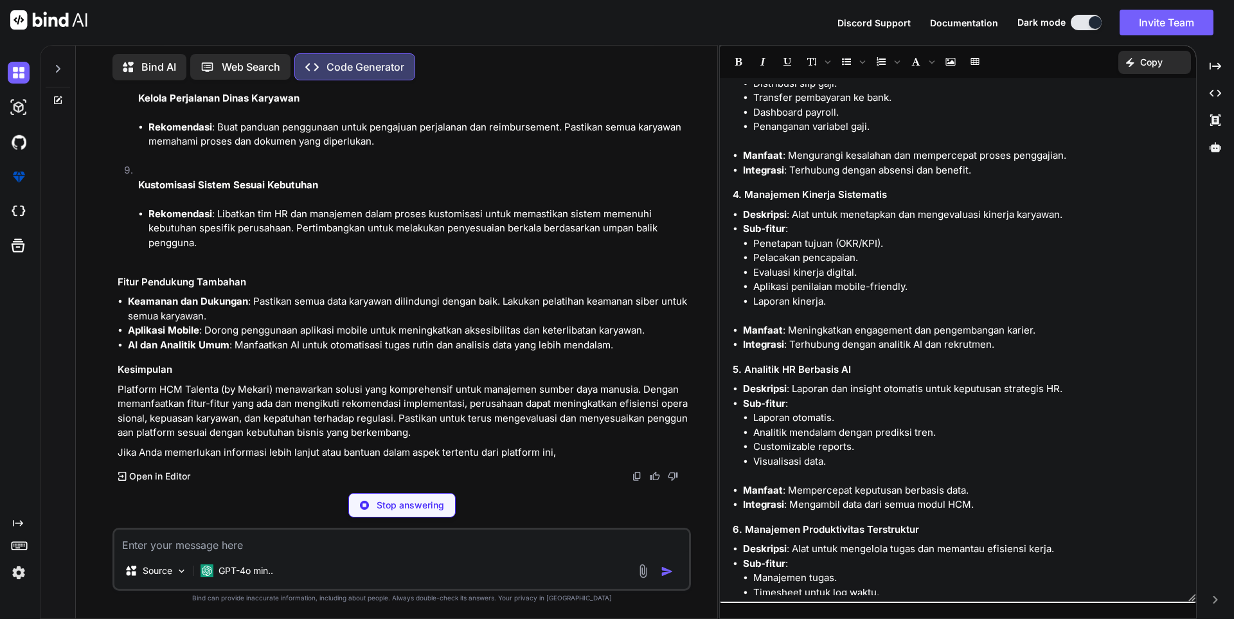
scroll to position [3505, 0]
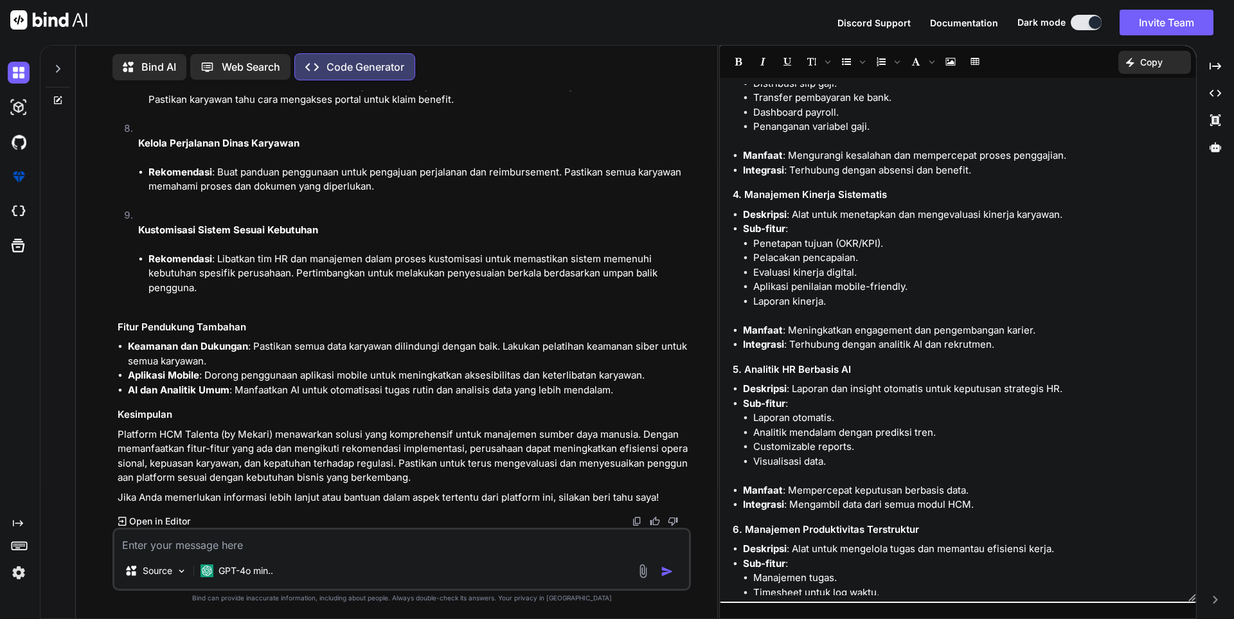
click at [347, 69] on p "Code Generator" at bounding box center [365, 66] width 78 height 15
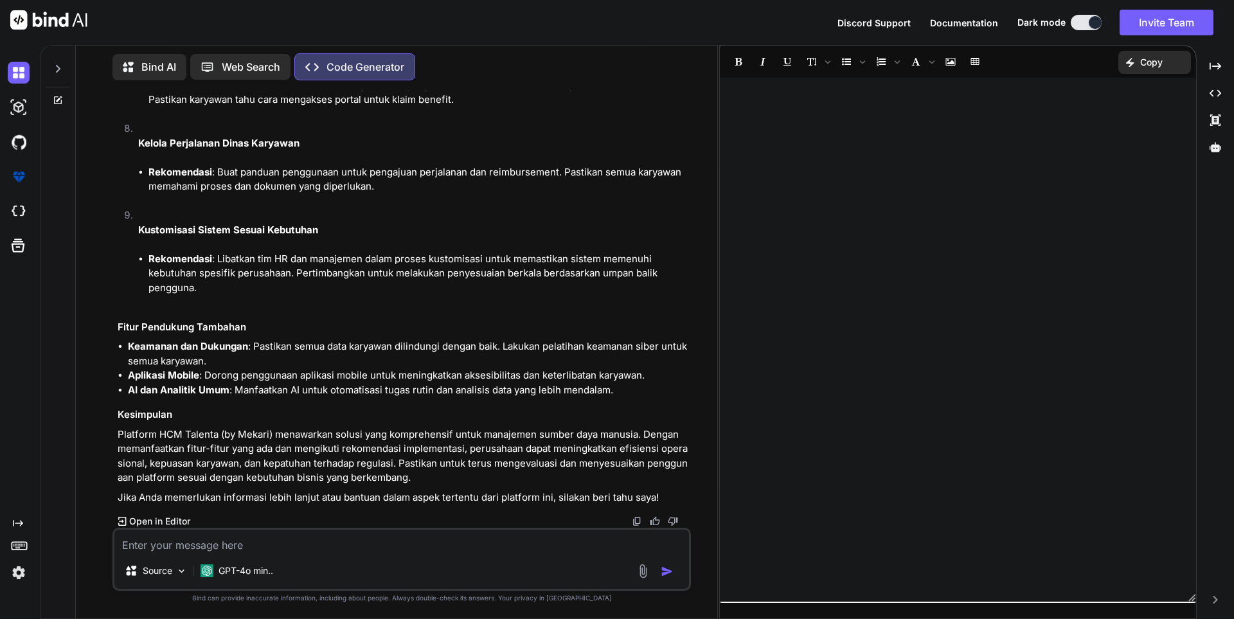
click at [166, 63] on p "Bind AI" at bounding box center [158, 66] width 35 height 15
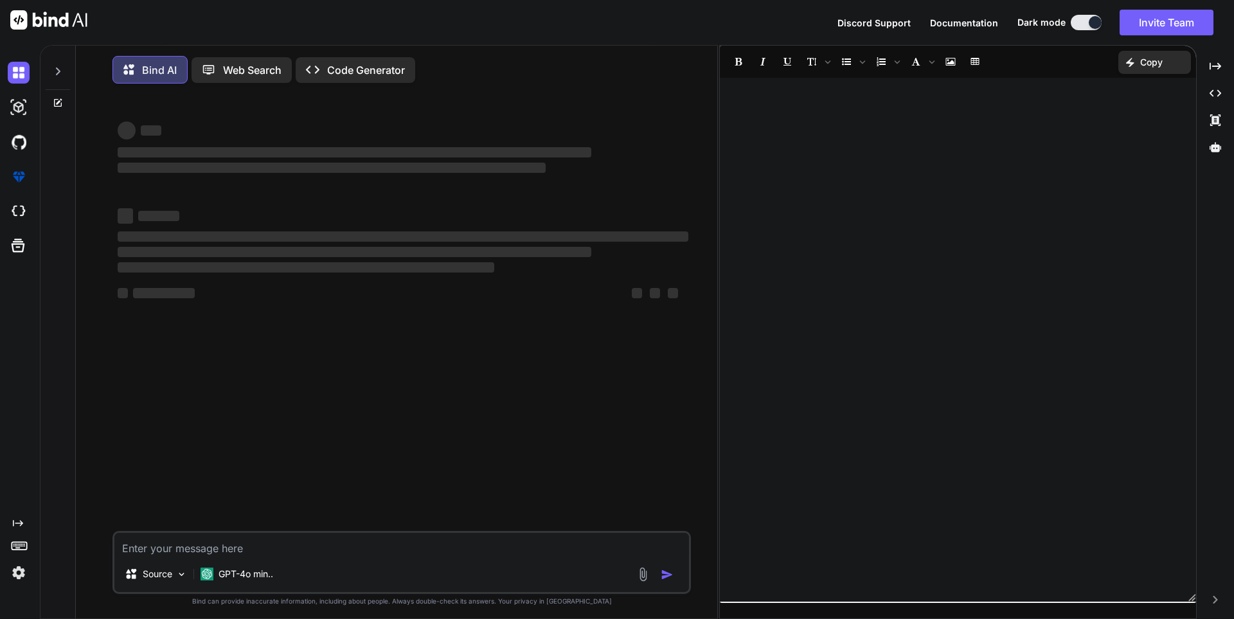
click at [170, 61] on div "Bind AI" at bounding box center [149, 70] width 75 height 28
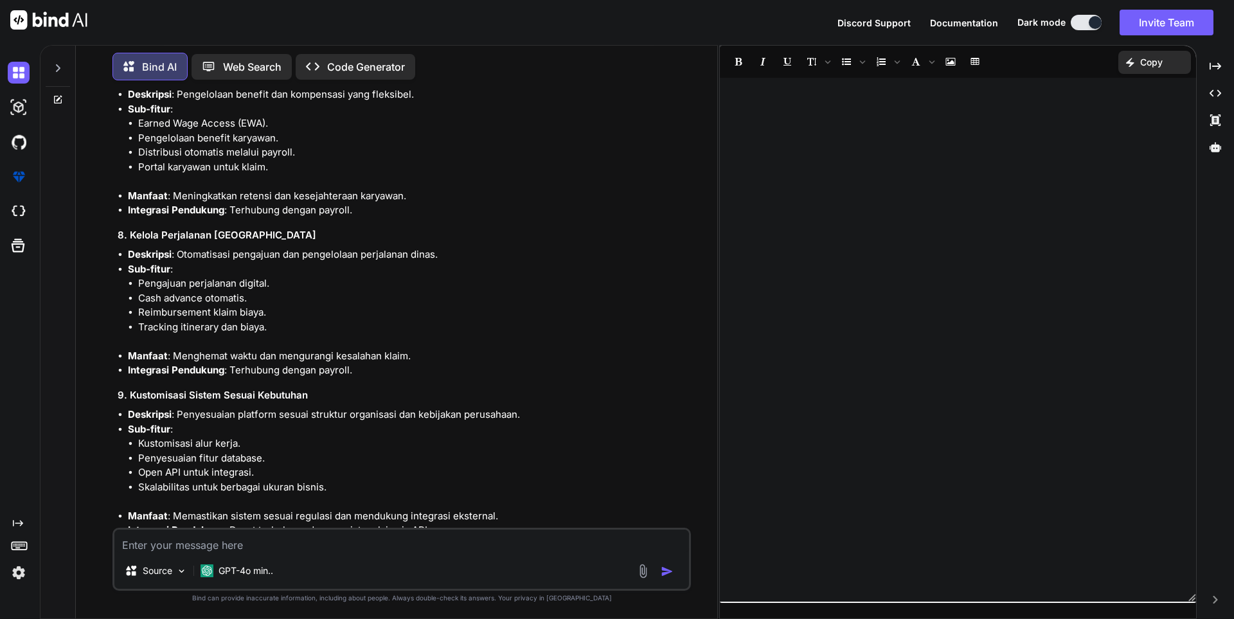
scroll to position [2350, 0]
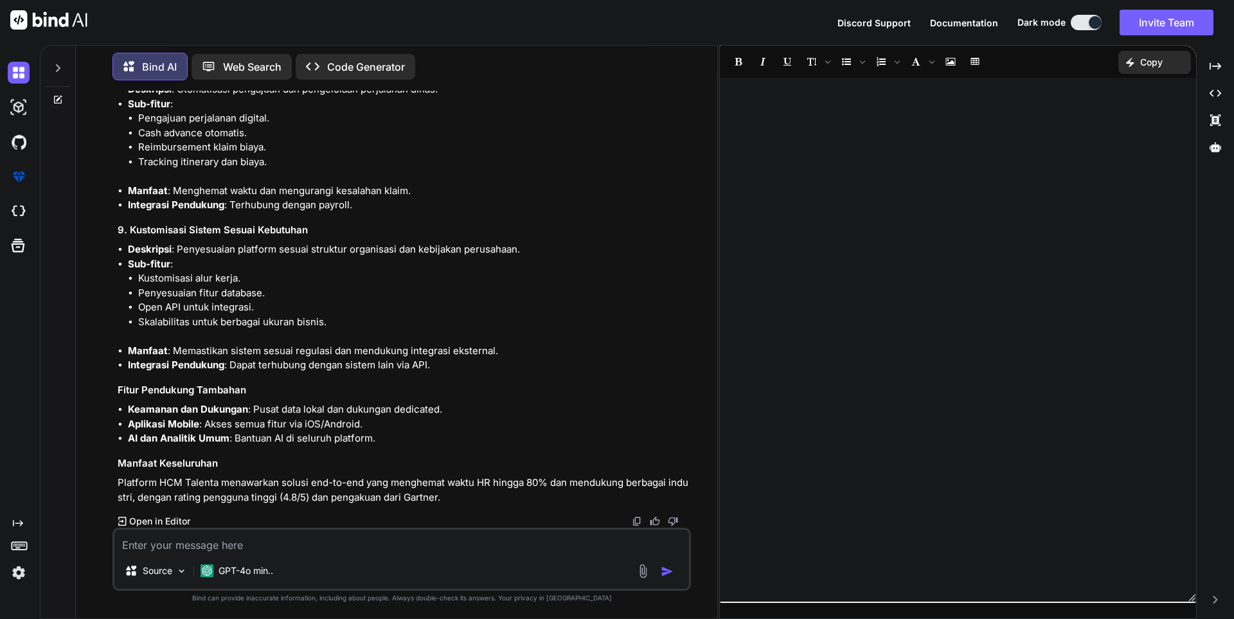
click at [384, 66] on p "Code Generator" at bounding box center [366, 66] width 78 height 15
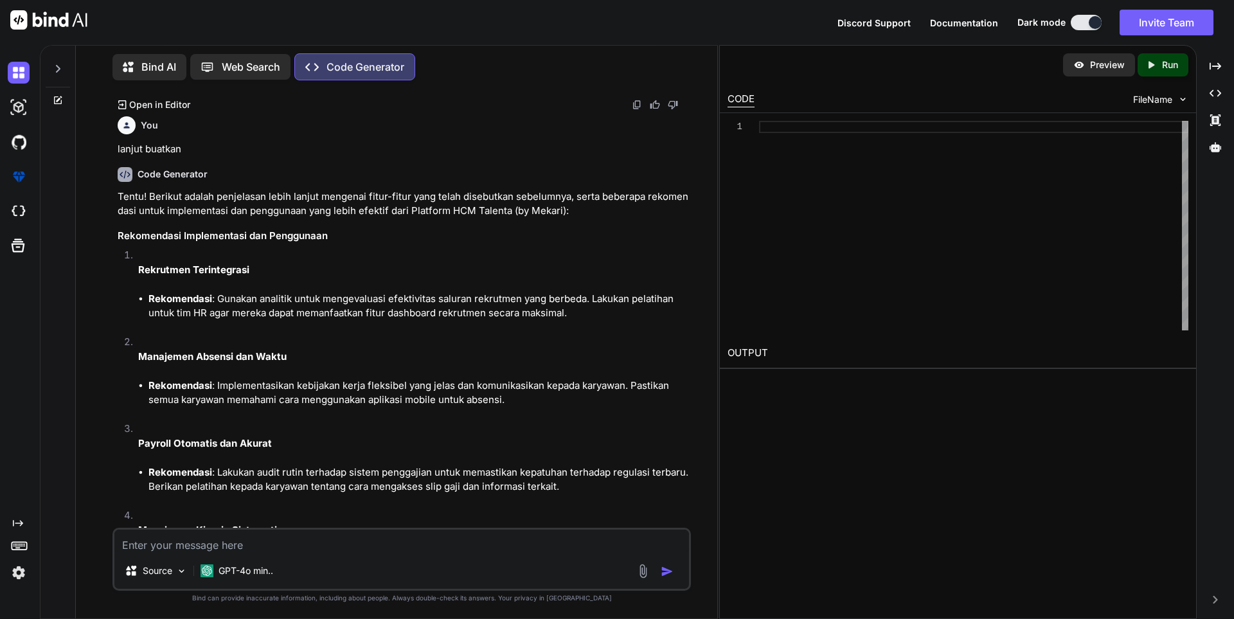
scroll to position [2792, 0]
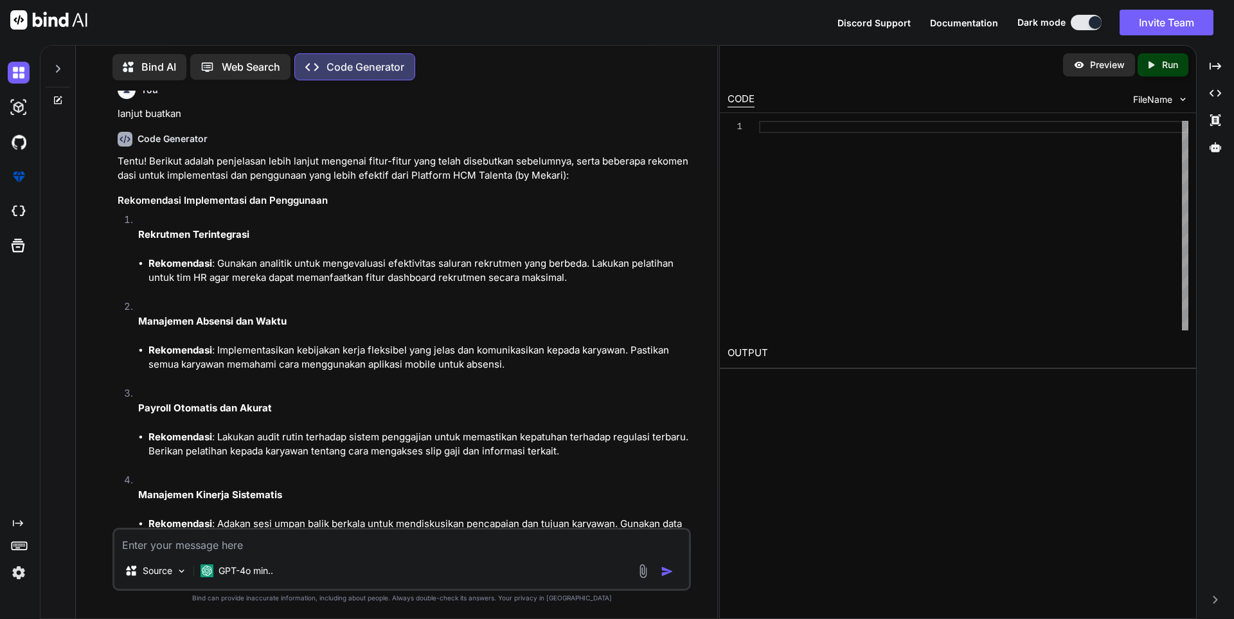
drag, startPoint x: 319, startPoint y: 537, endPoint x: 313, endPoint y: 538, distance: 6.5
click at [319, 537] on textarea at bounding box center [401, 540] width 574 height 23
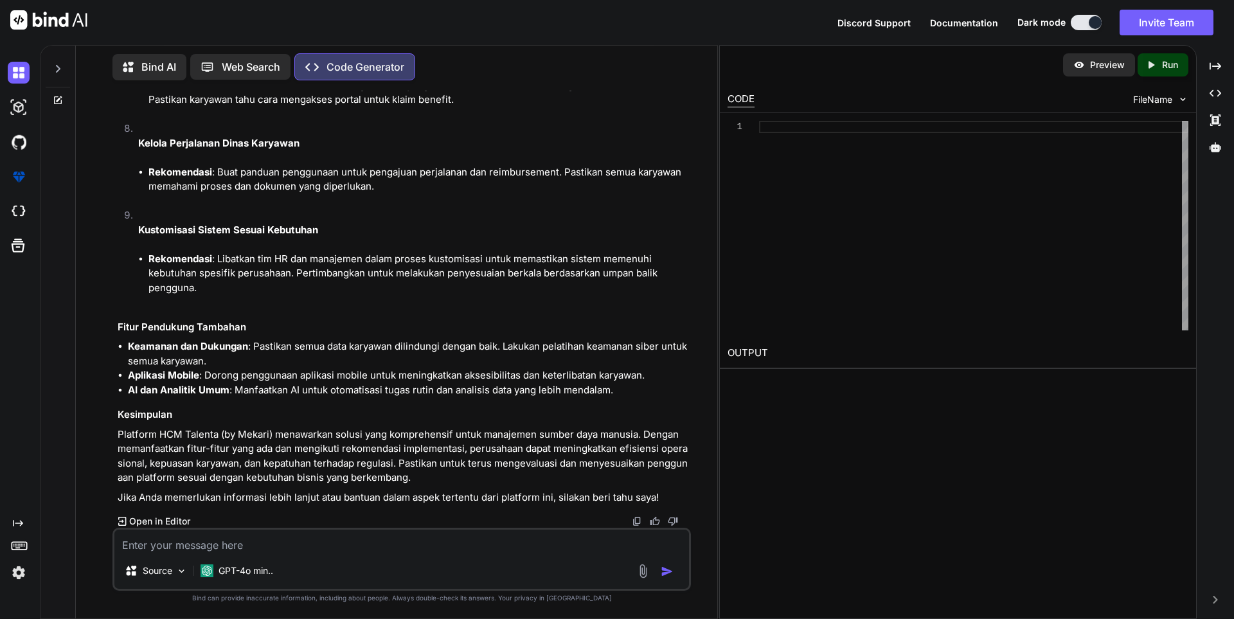
scroll to position [3505, 0]
type textarea "x"
type textarea "o"
type textarea "x"
type textarea "ok"
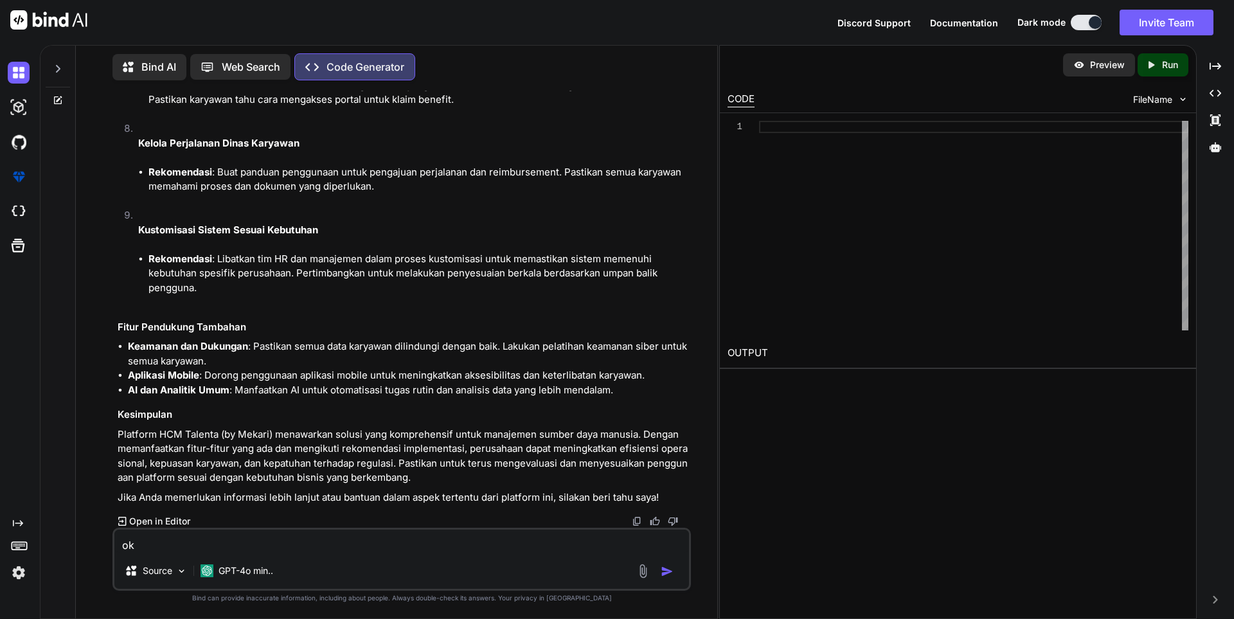
type textarea "x"
type textarea "oka"
type textarea "x"
type textarea "okay"
type textarea "x"
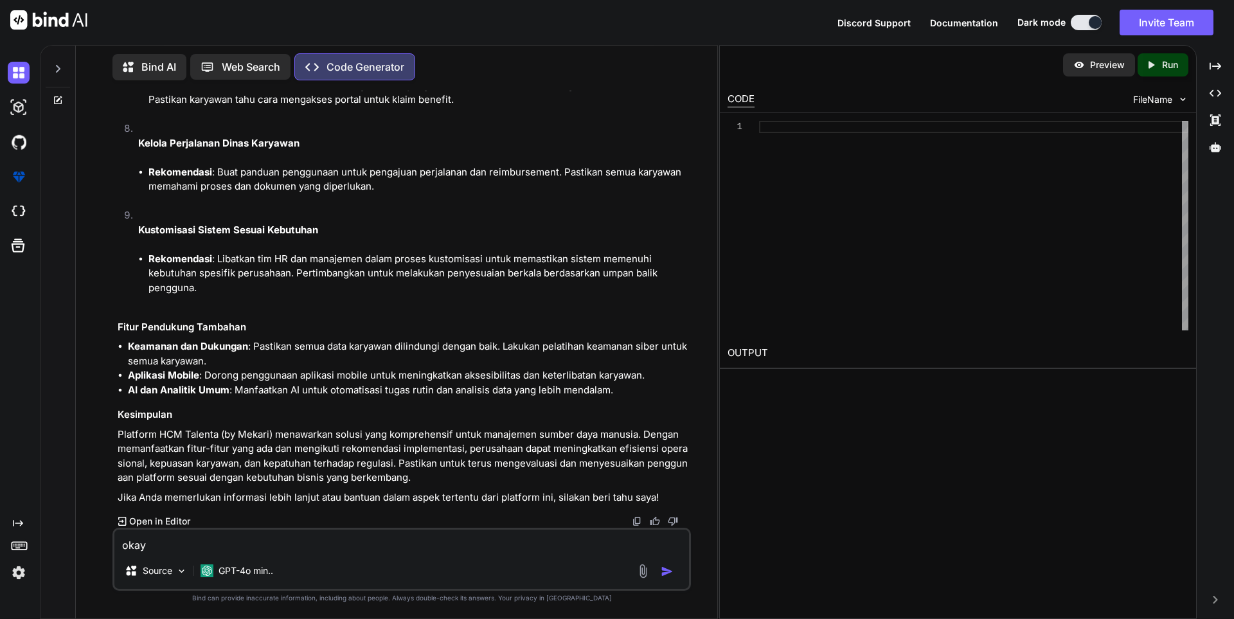
type textarea "okay"
type textarea "x"
type textarea "okay l"
type textarea "x"
type textarea "okay la"
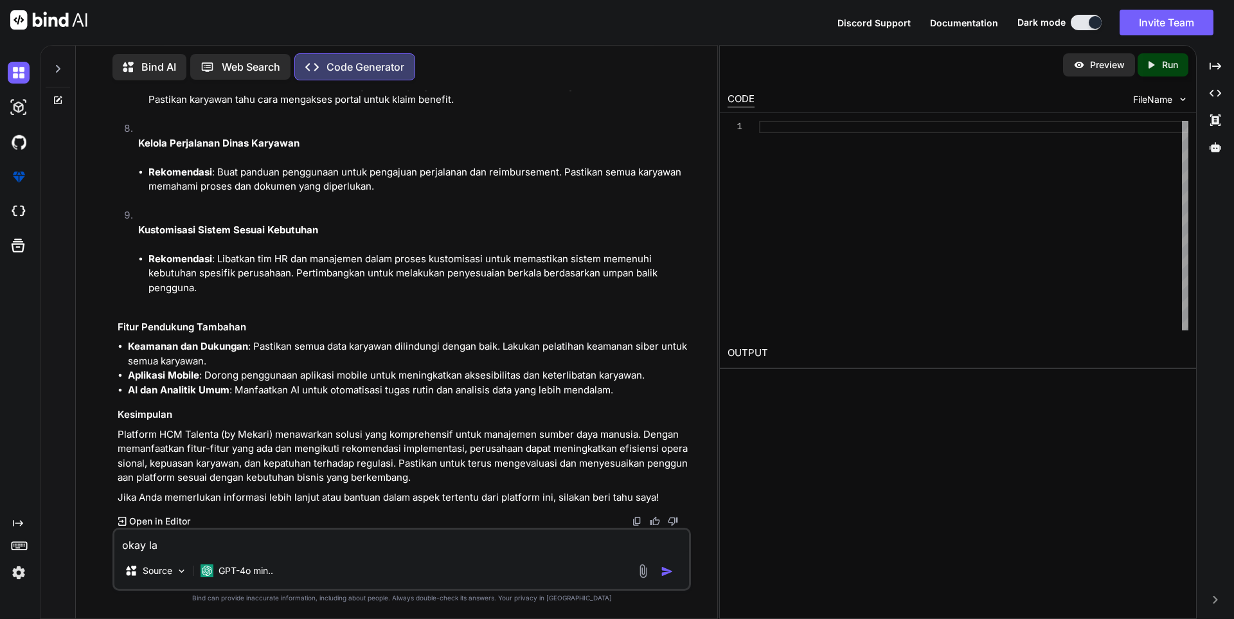
type textarea "x"
type textarea "okay lan"
type textarea "x"
type textarea "okay lang"
type textarea "x"
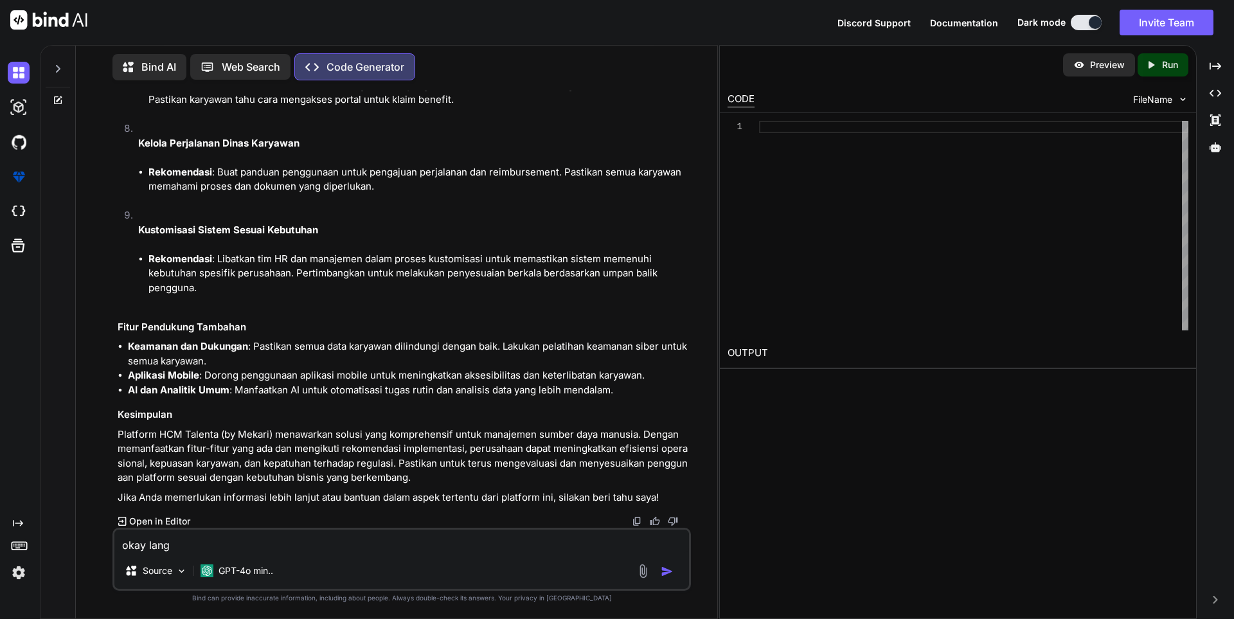
type textarea "okay langs"
type textarea "x"
type textarea "okay langsu"
type textarea "x"
type textarea "[PERSON_NAME]"
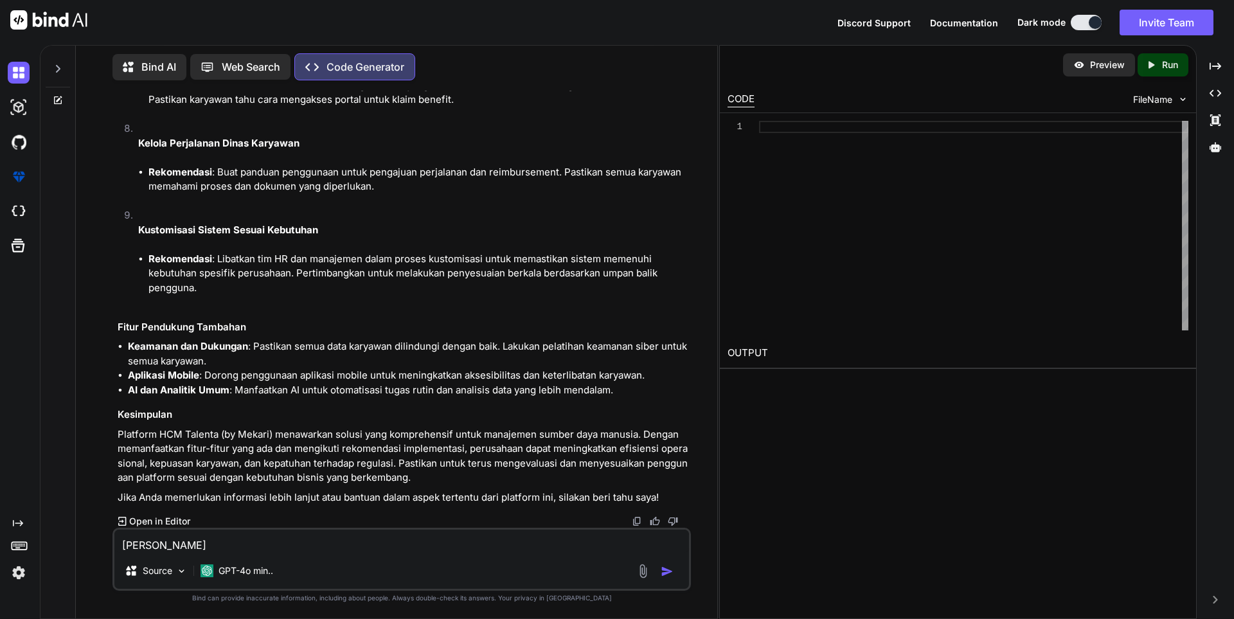
type textarea "x"
type textarea "okay langsung"
type textarea "x"
type textarea "okay langsung"
type textarea "x"
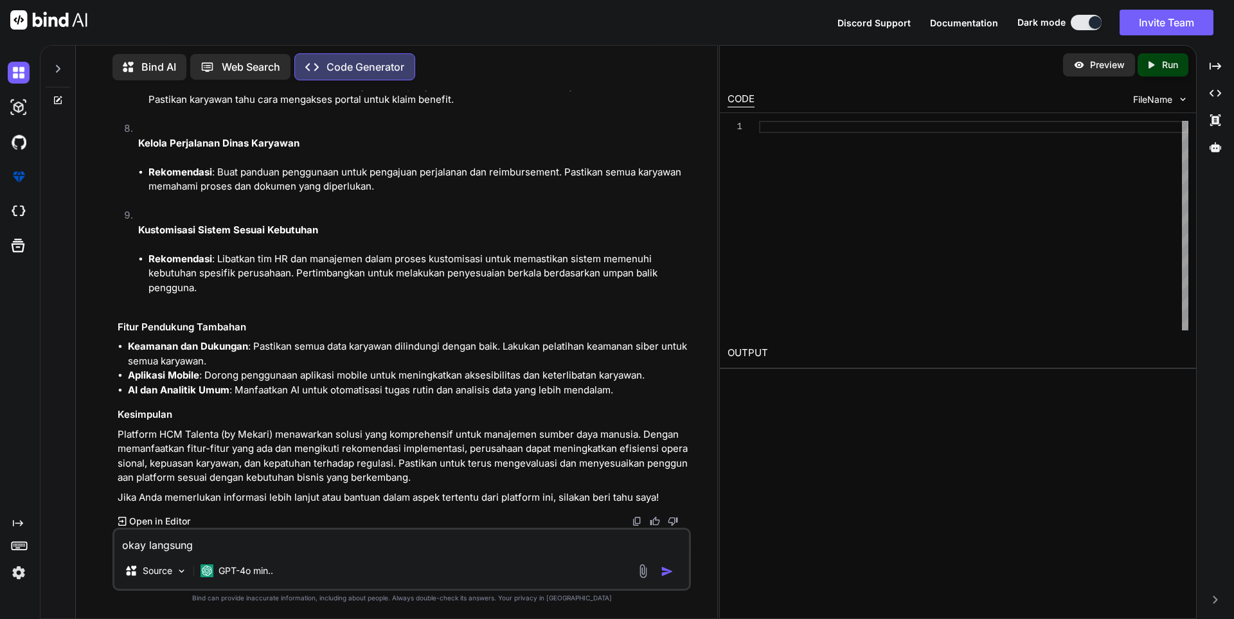
type textarea "okay langsung b"
type textarea "x"
type textarea "okay langsung ba"
type textarea "x"
type textarea "okay langsung ban"
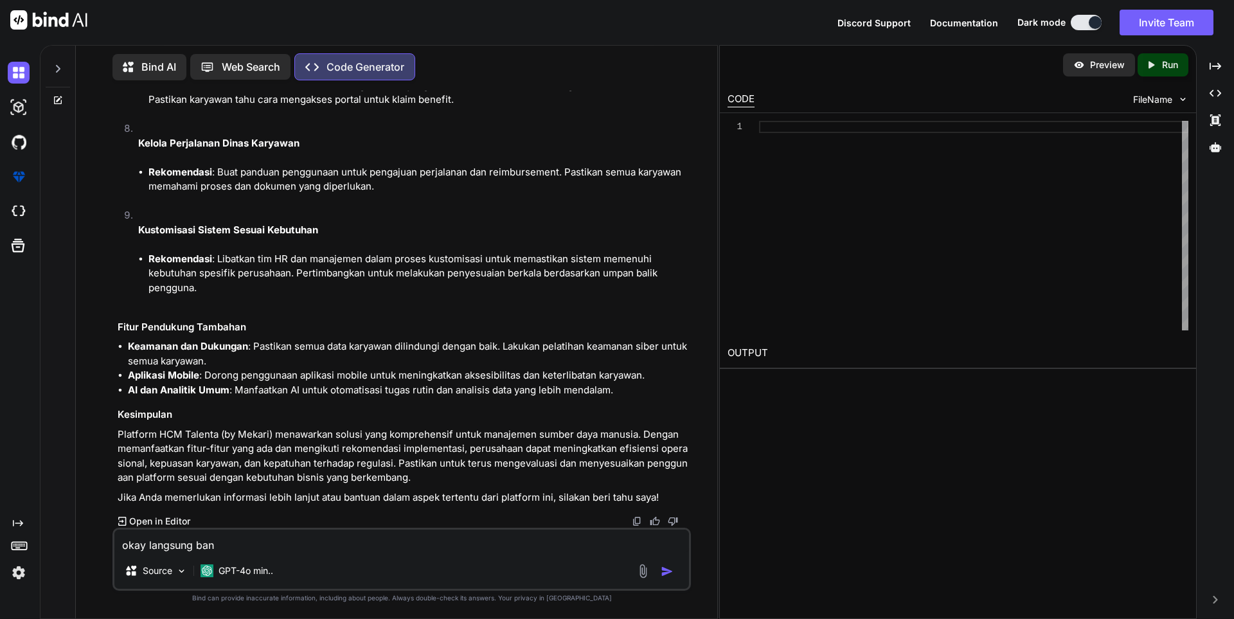
type textarea "x"
type textarea "okay langsung bant"
type textarea "x"
type textarea "okay langsung bantu"
type textarea "x"
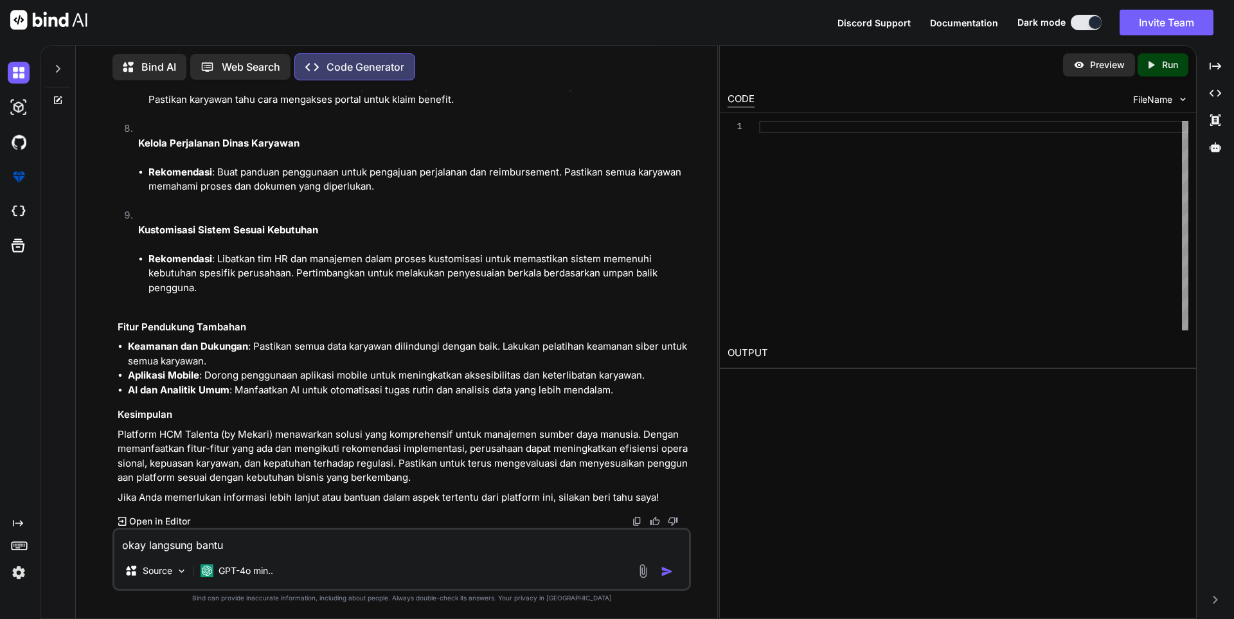
type textarea "okay langsung bantu"
type textarea "x"
type textarea "okay langsung bantu b"
type textarea "x"
type textarea "okay langsung bantu bu"
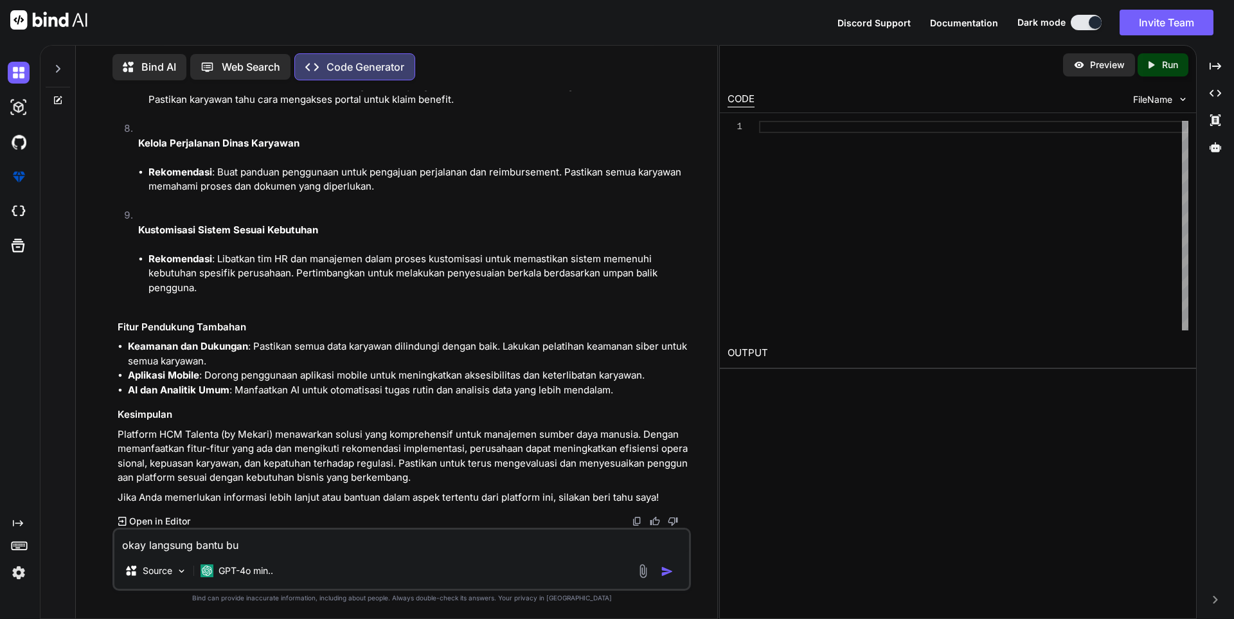
type textarea "x"
type textarea "okay langsung bantu bua"
type textarea "x"
type textarea "okay langsung bantu buat"
type textarea "x"
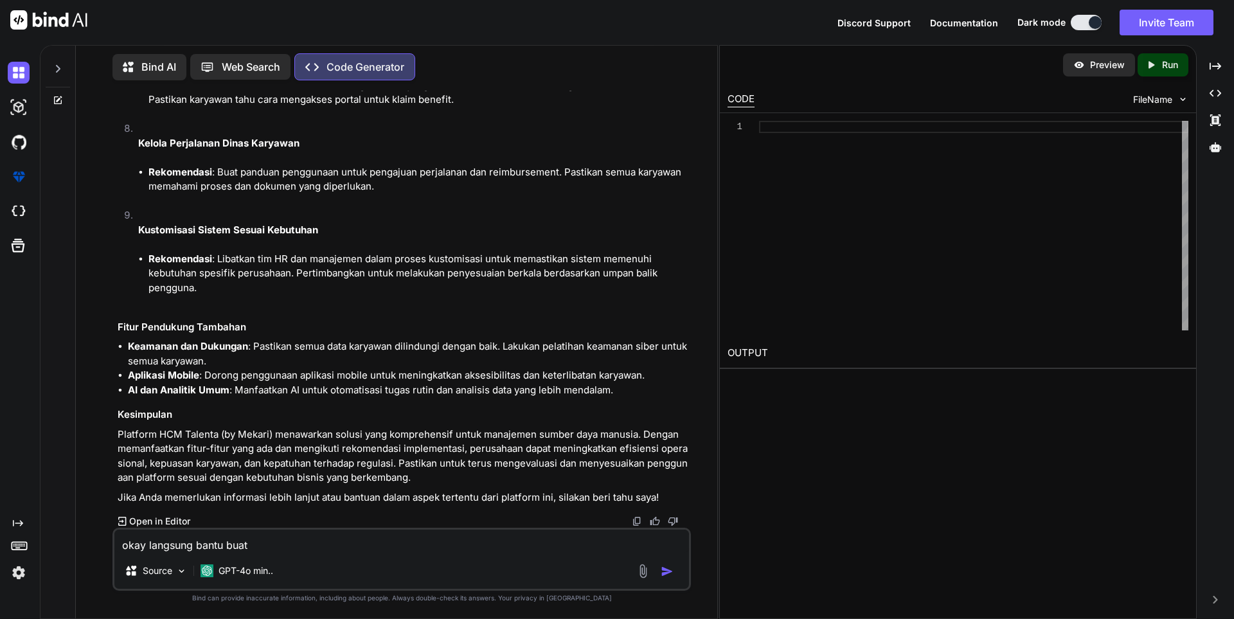
type textarea "okay langsung bantu buatk"
type textarea "x"
type textarea "okay langsung bantu buatka"
type textarea "x"
type textarea "okay langsung bantu buatkan"
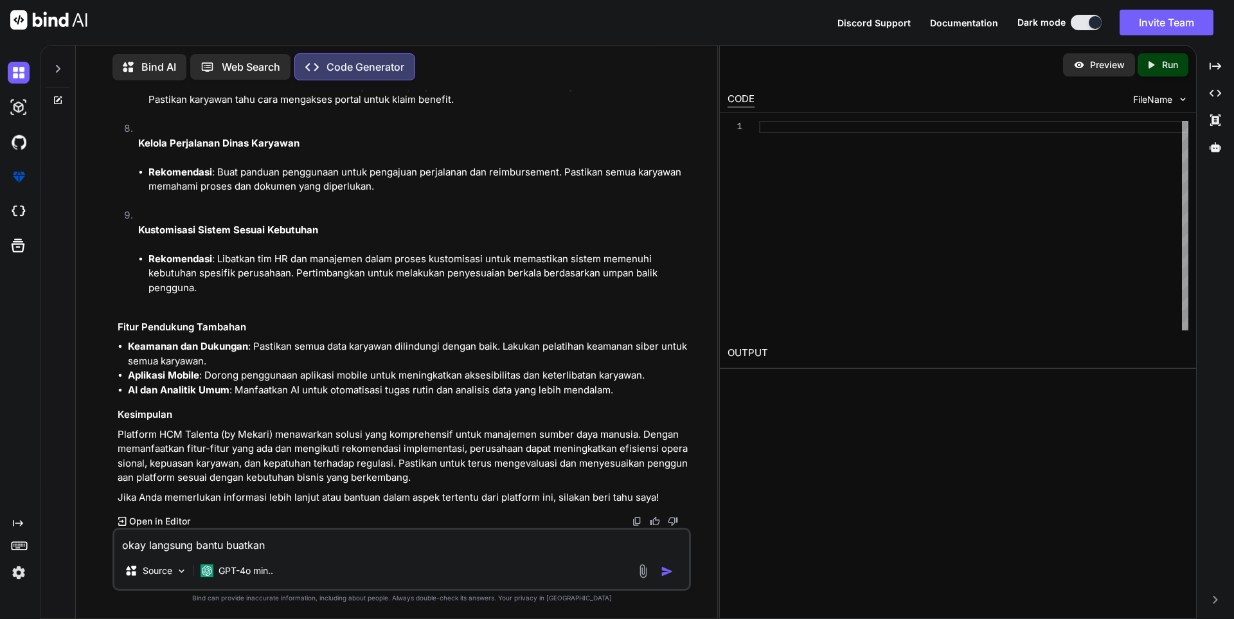
type textarea "x"
type textarea "okay langsung bantu buatkan"
type textarea "x"
type textarea "okay langsung bantu buatkan d"
type textarea "x"
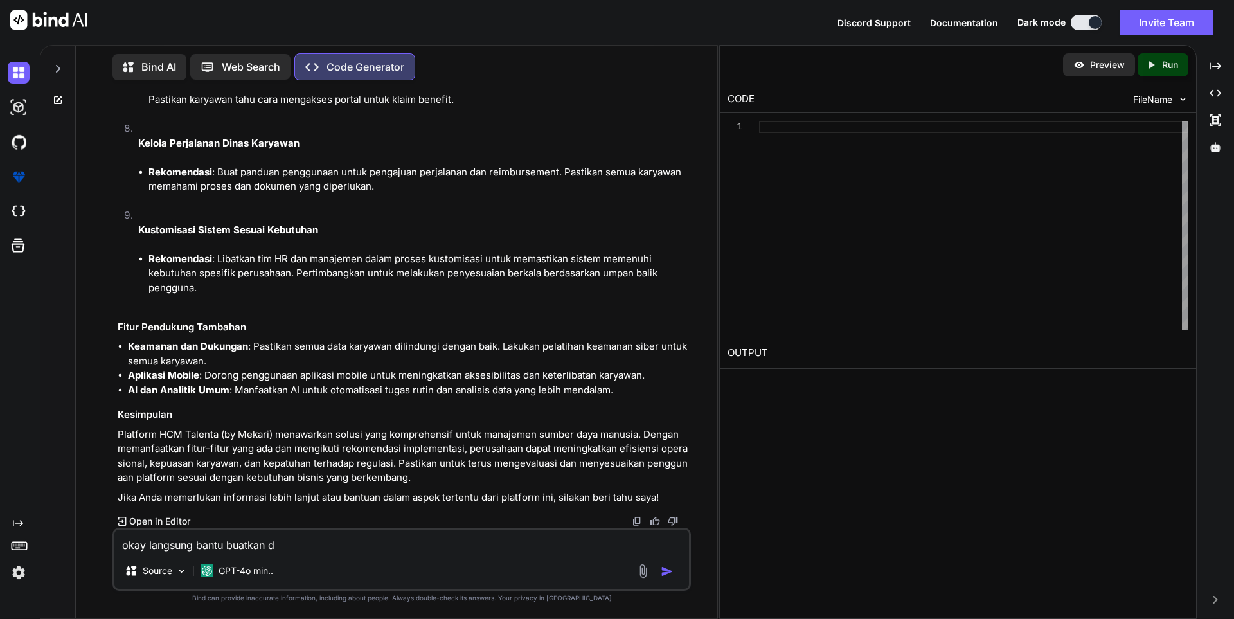
type textarea "okay langsung bantu buatkan di"
type textarea "x"
type textarea "okay langsung bantu buatkan dii"
type textarea "x"
type textarea "okay langsung bantu buatkan diin"
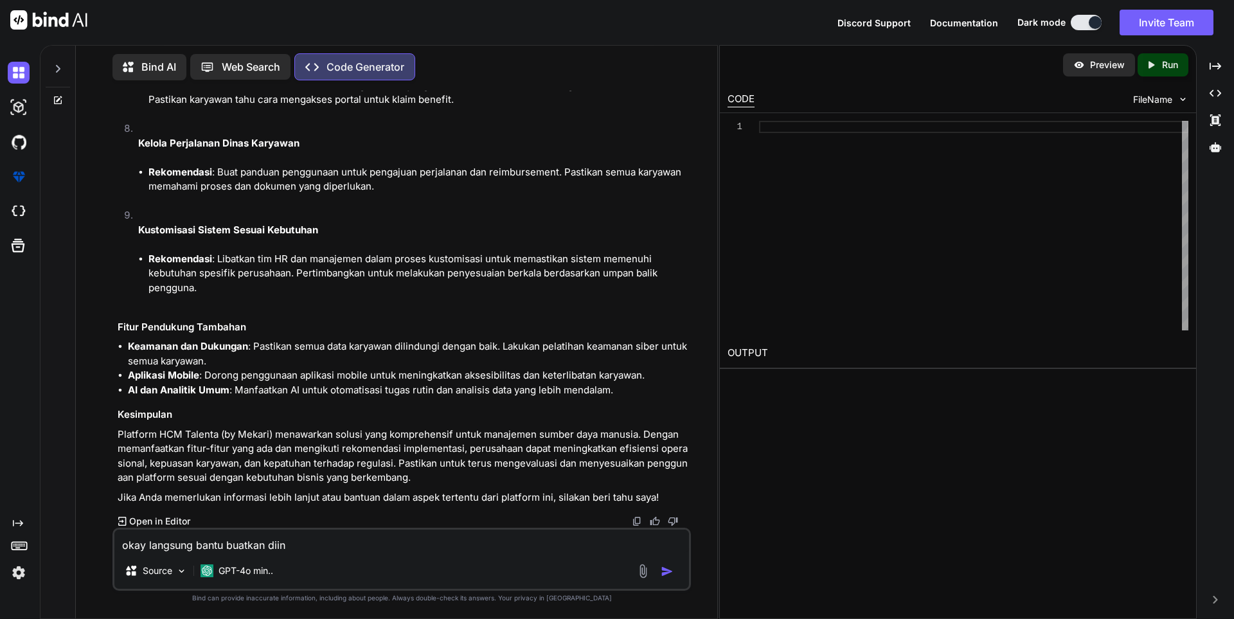
type textarea "x"
type textarea "okay langsung bantu buatkan diini"
type textarea "x"
type textarea "okay langsung bantu buatkan diin"
type textarea "x"
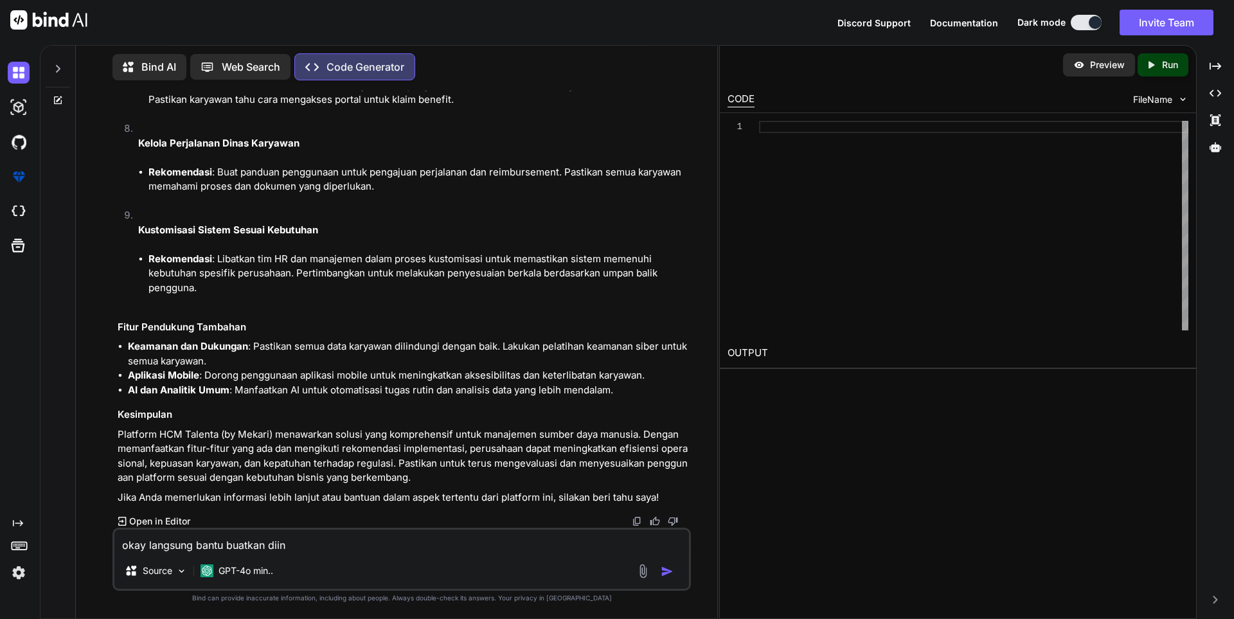
type textarea "okay langsung bantu buatkan dii"
type textarea "x"
type textarea "okay langsung bantu buatkan di"
type textarea "x"
type textarea "okay langsung bantu buatkan dis"
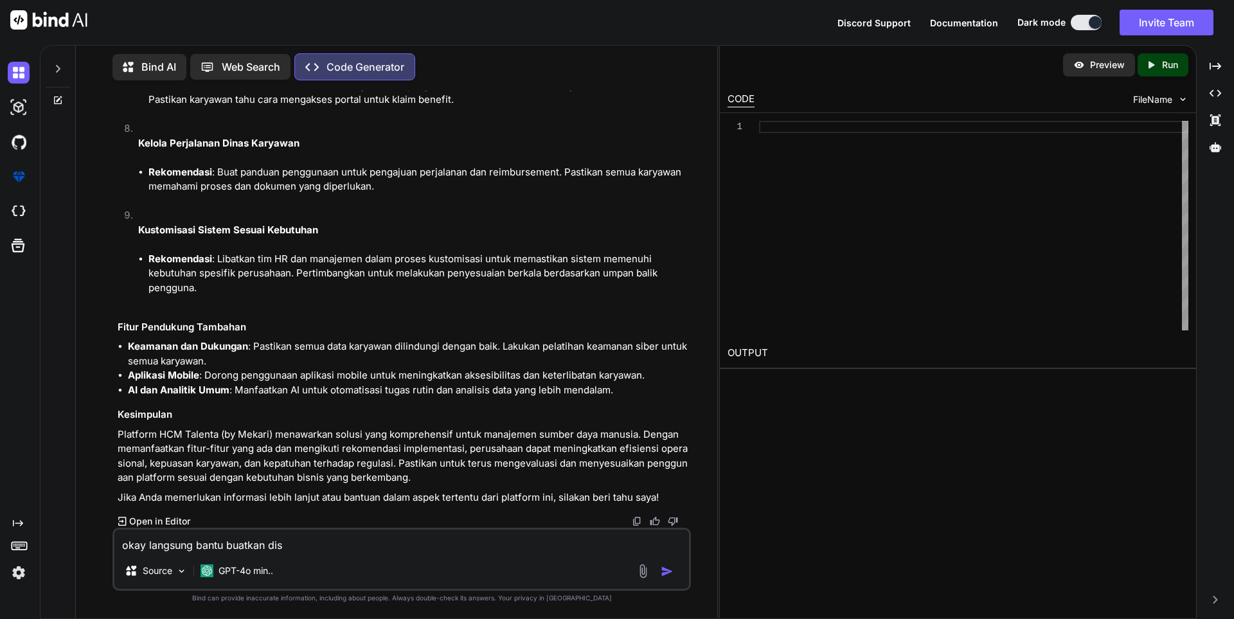
type textarea "x"
type textarea "okay langsung bantu buatkan disi"
type textarea "x"
type textarea "okay langsung bantu buatkan disii"
type textarea "x"
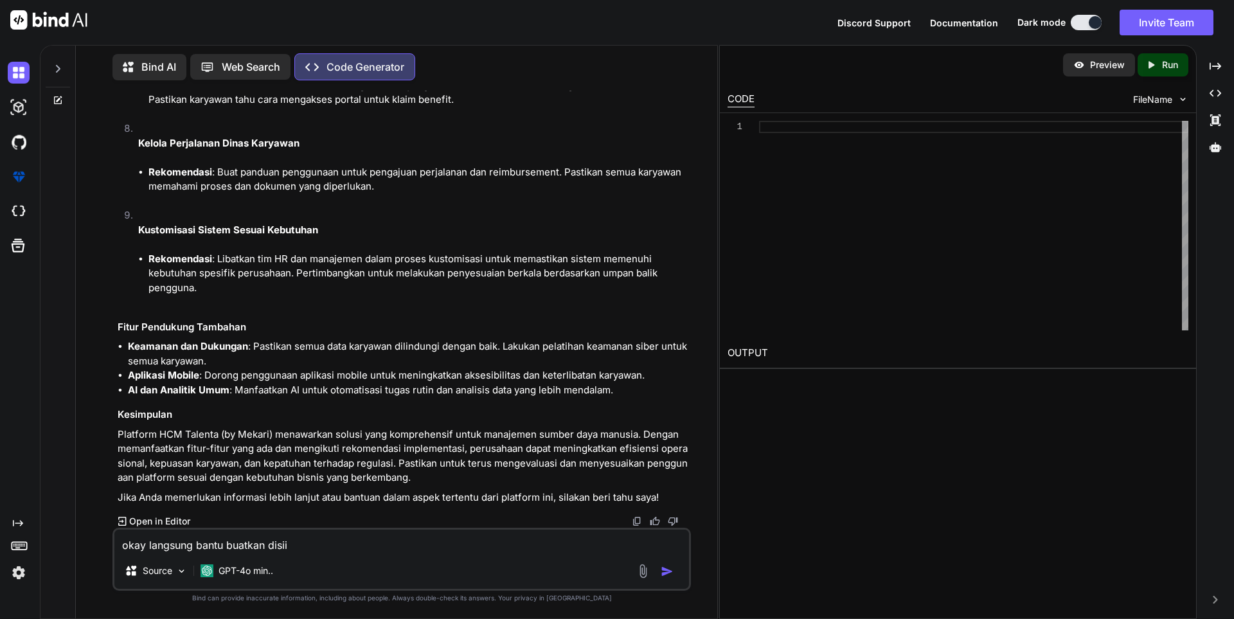
type textarea "okay langsung bantu buatkan disi"
type textarea "x"
type textarea "okay langsung bantu buatkan disin"
type textarea "x"
type textarea "okay langsung bantu buatkan disini"
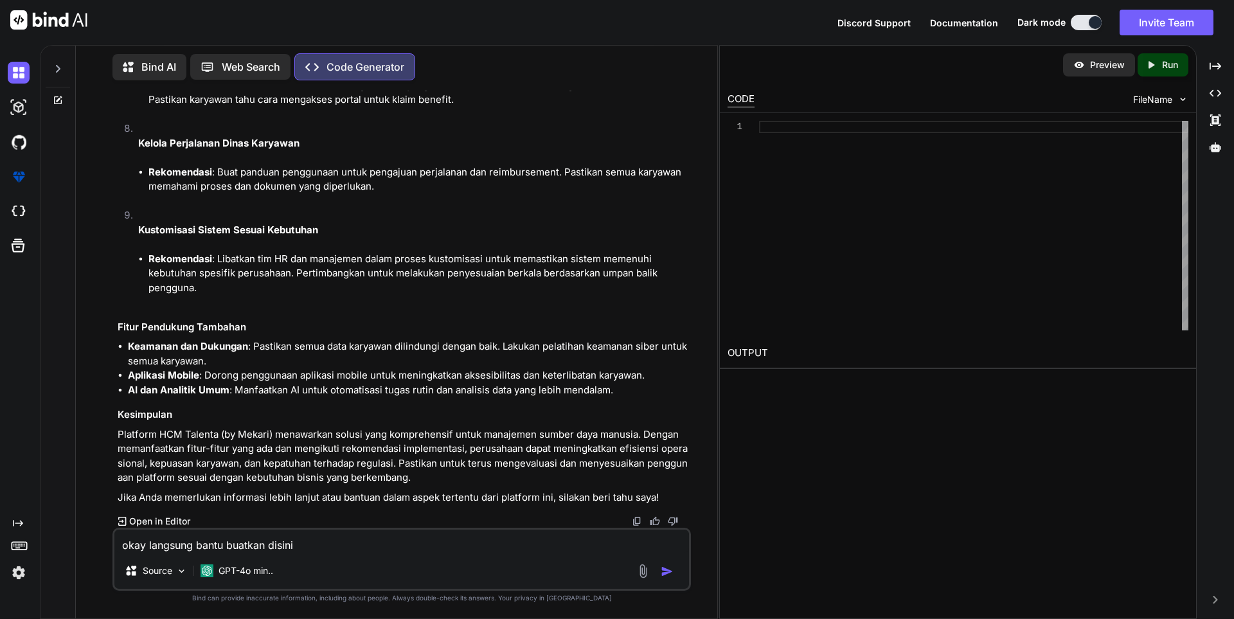
type textarea "x"
type textarea "okay langsung bantu buatkan disini"
type textarea "x"
type textarea "okay langsung bantu buatkan disini c"
type textarea "x"
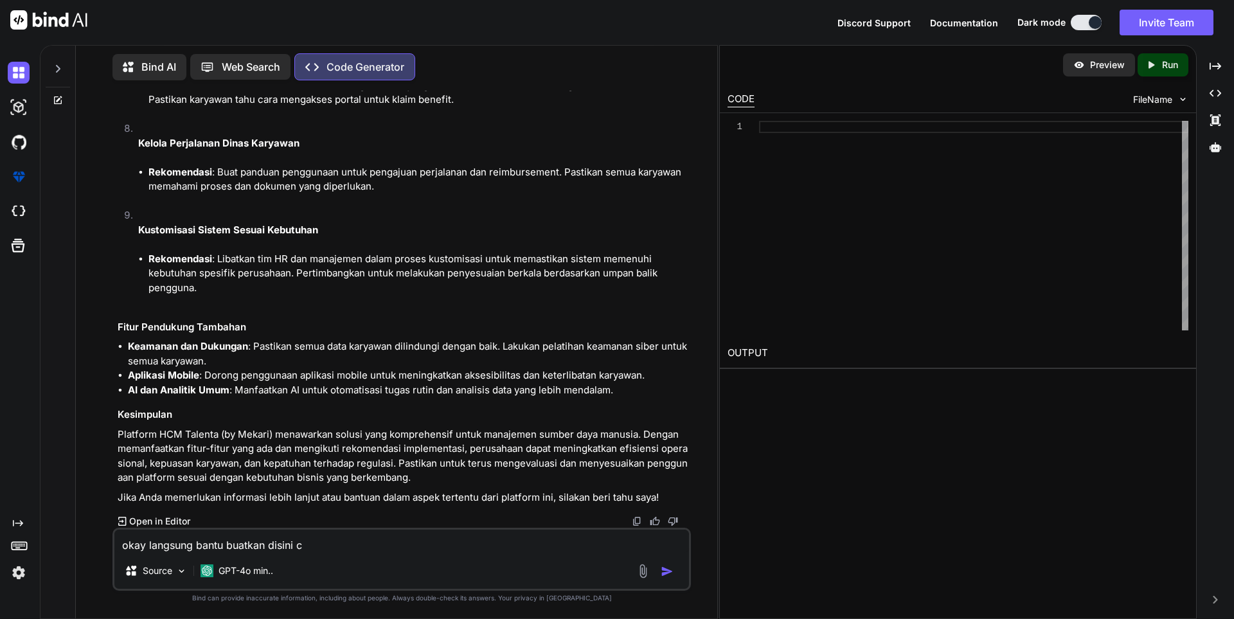
type textarea "okay langsung bantu buatkan disini co"
type textarea "x"
type textarea "okay langsung bantu buatkan disini cod"
type textarea "x"
type textarea "okay langsung bantu buatkan disini codi"
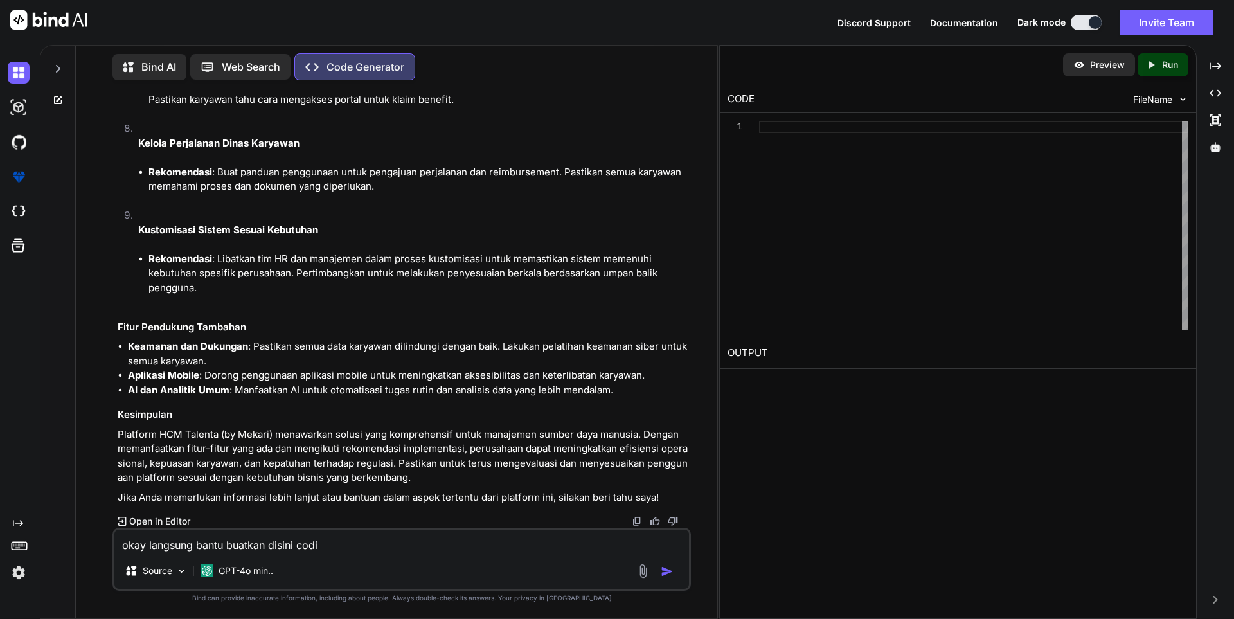
type textarea "x"
type textarea "okay langsung bantu buatkan disini codin"
type textarea "x"
type textarea "okay langsung bantu buatkan disini coding"
type textarea "x"
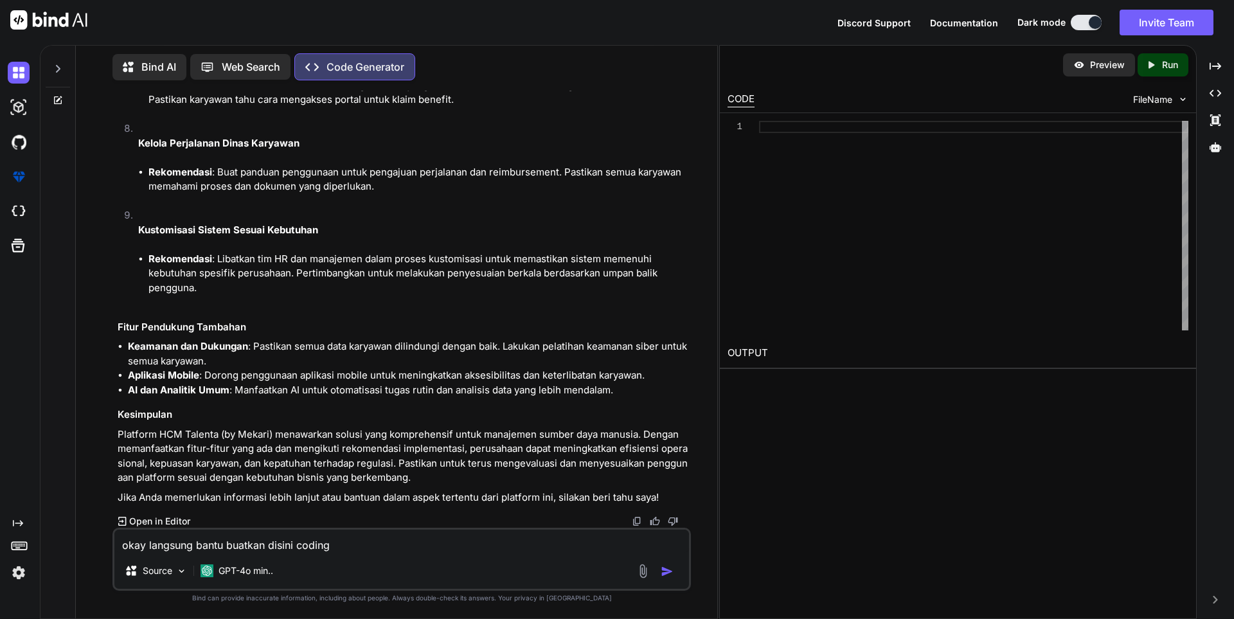
type textarea "okay langsung bantu buatkan disini codinga"
type textarea "x"
type textarea "okay langsung bantu buatkan disini codingan"
type textarea "x"
type textarea "okay langsung bantu buatkan disini codingany"
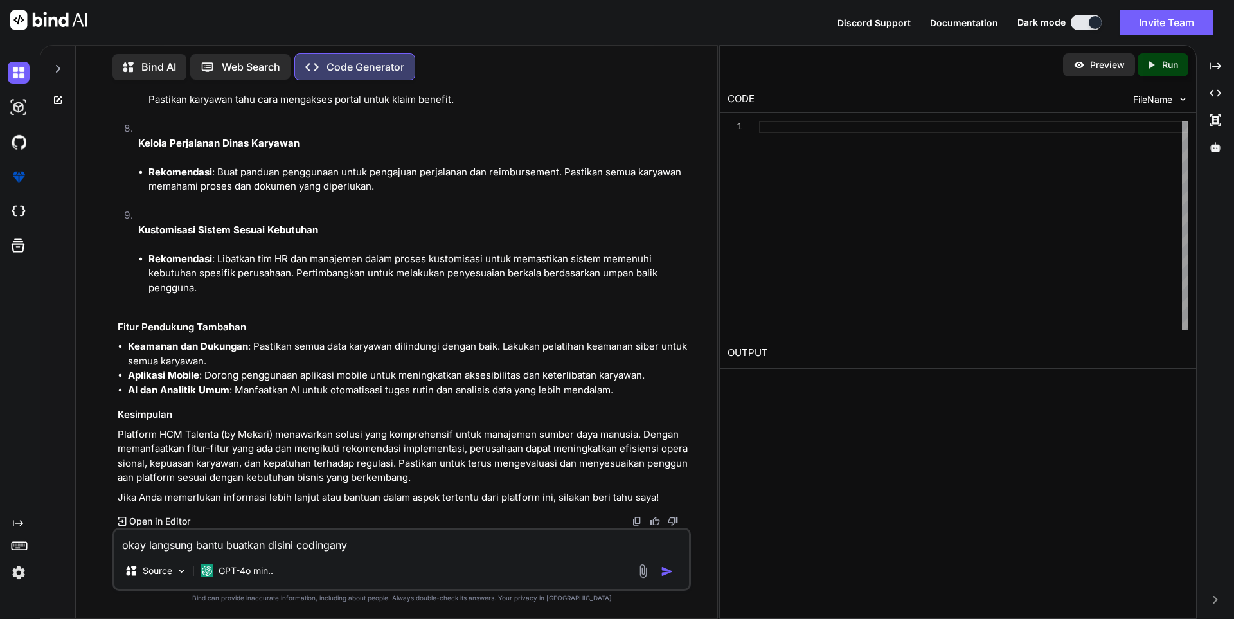
type textarea "x"
type textarea "okay langsung bantu buatkan disini codinganya"
type textarea "x"
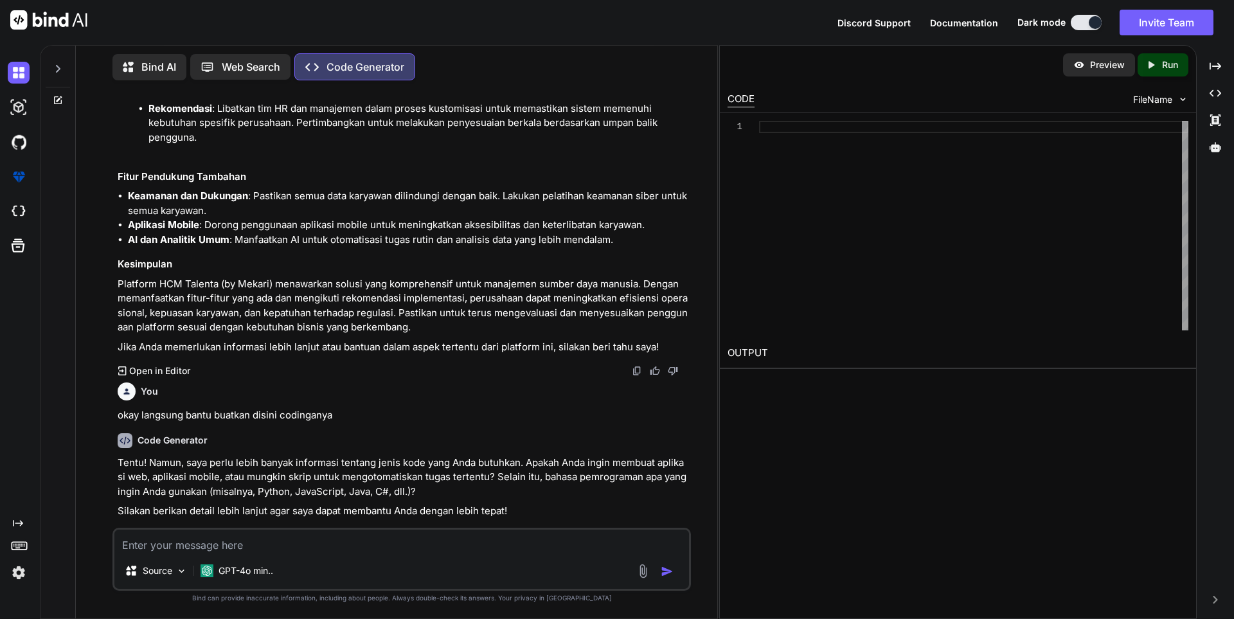
scroll to position [3668, 0]
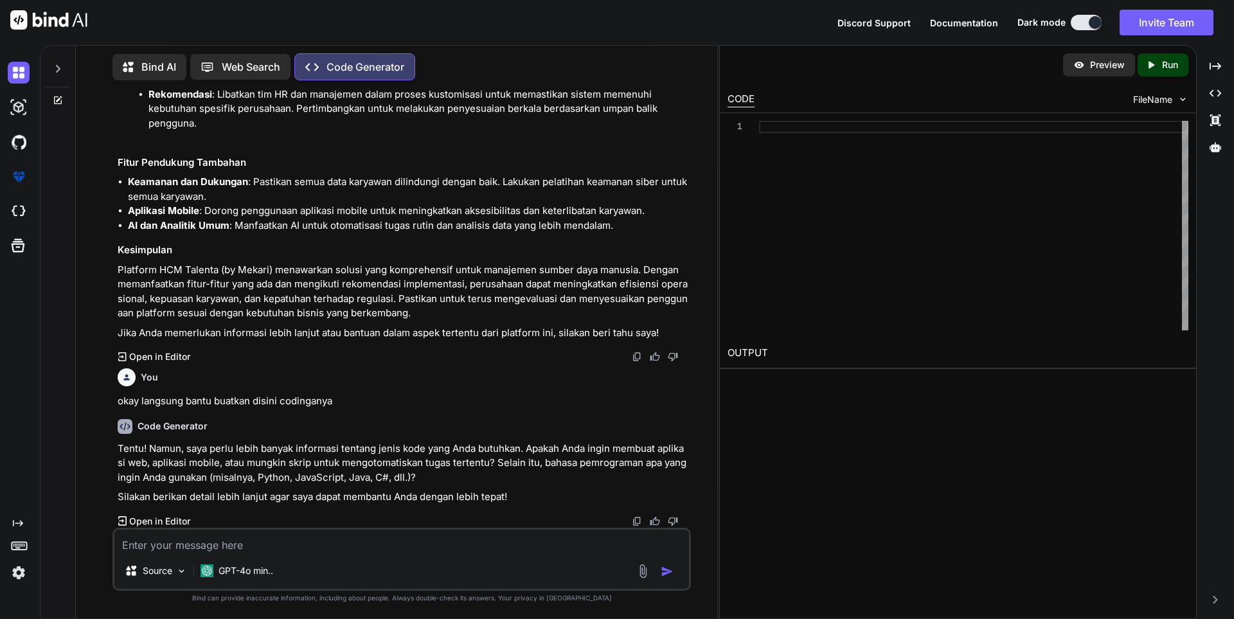
type textarea "x"
type textarea "p"
type textarea "x"
type textarea "pa"
type textarea "x"
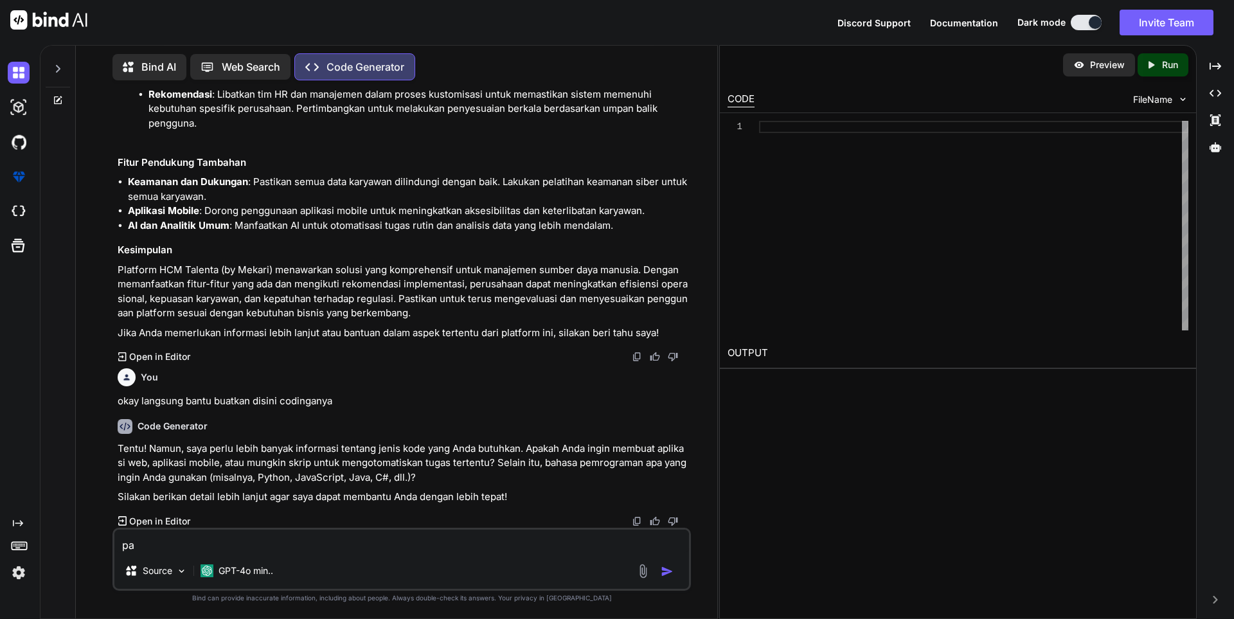
type textarea "pak"
type textarea "x"
type textarea "paka"
type textarea "x"
type textarea "pakai"
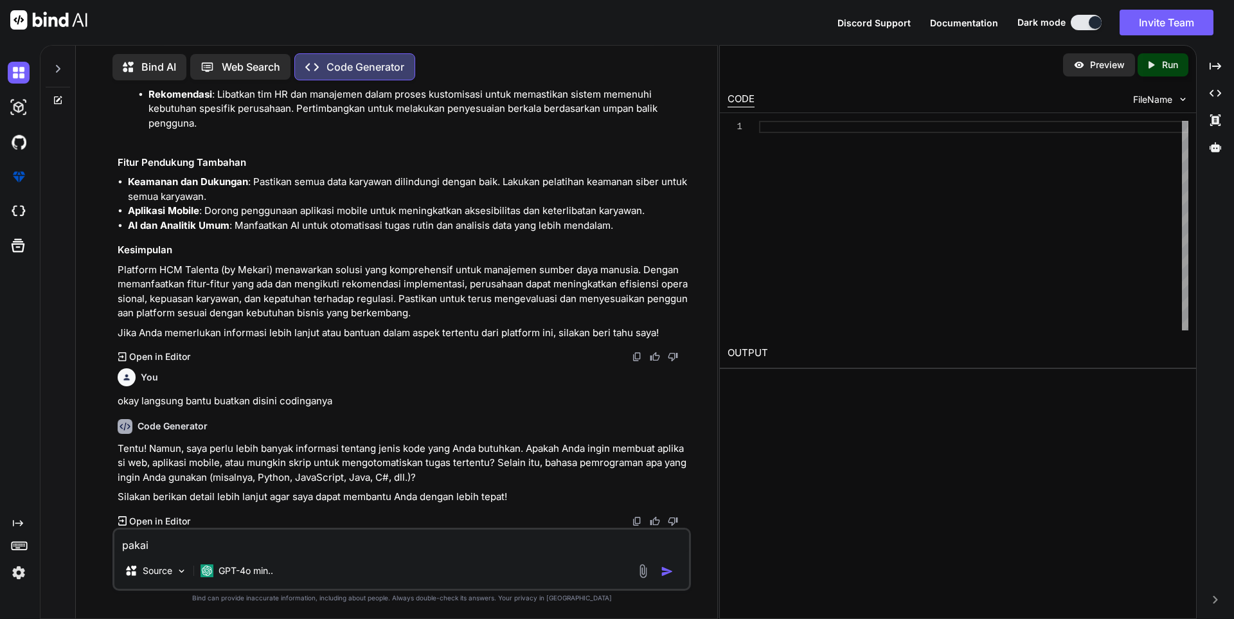
type textarea "x"
type textarea "pakai"
type textarea "x"
type textarea "pakai y"
type textarea "x"
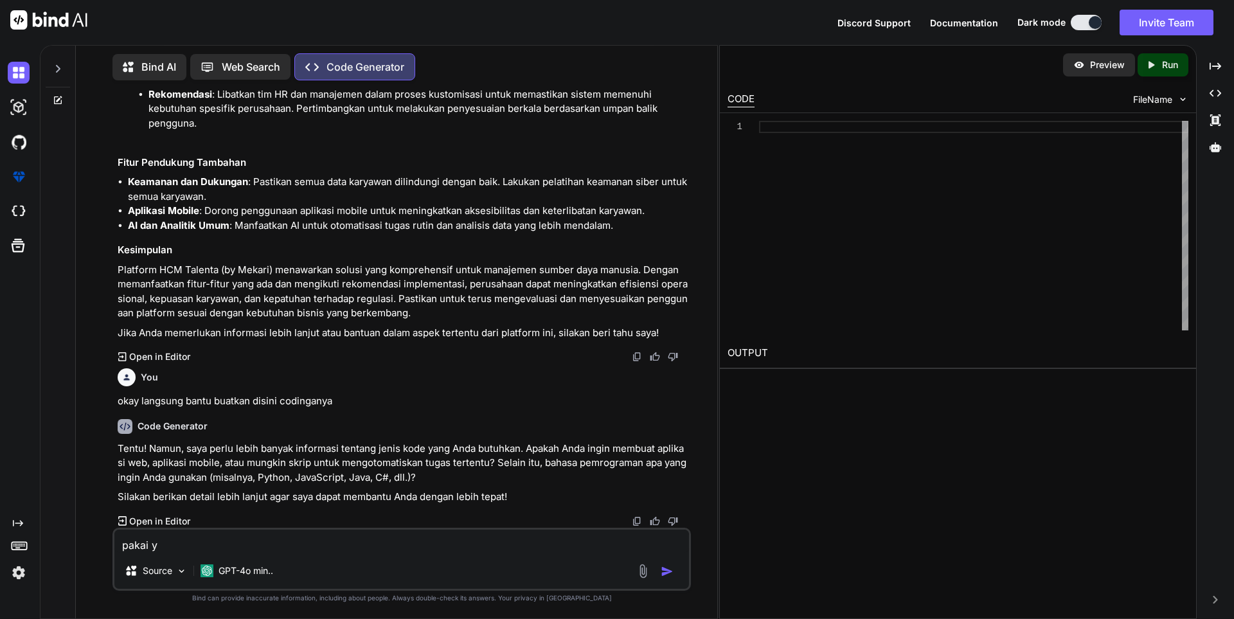
type textarea "pakai ya"
type textarea "x"
type textarea "pakai yan"
type textarea "x"
type textarea "pakai yang"
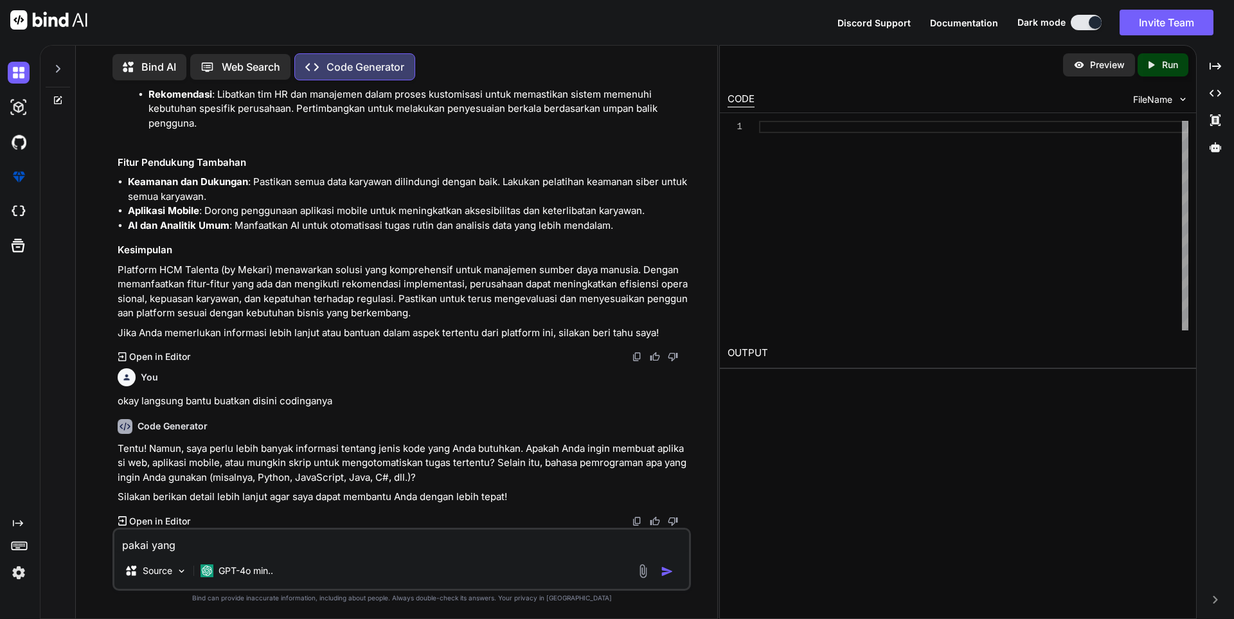
type textarea "x"
type textarea "pakai yang"
type textarea "x"
type textarea "pakai yang t"
type textarea "x"
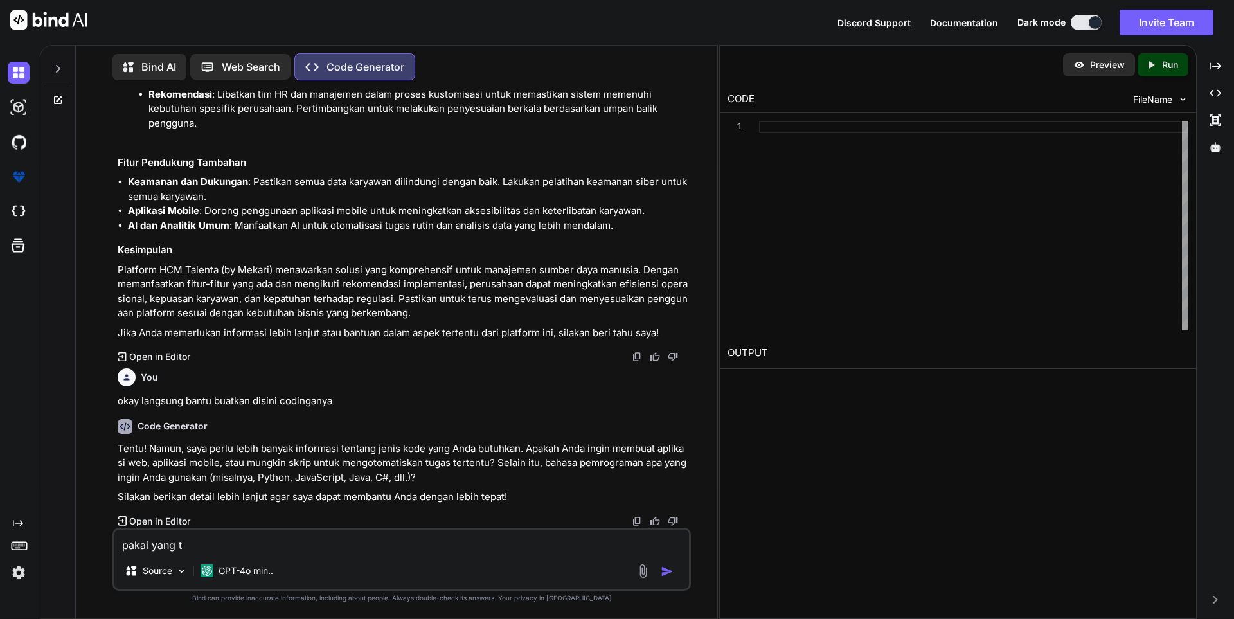
type textarea "pakai yang te"
type textarea "x"
type textarea "pakai yang ter"
type textarea "x"
type textarea "pakai yang terb"
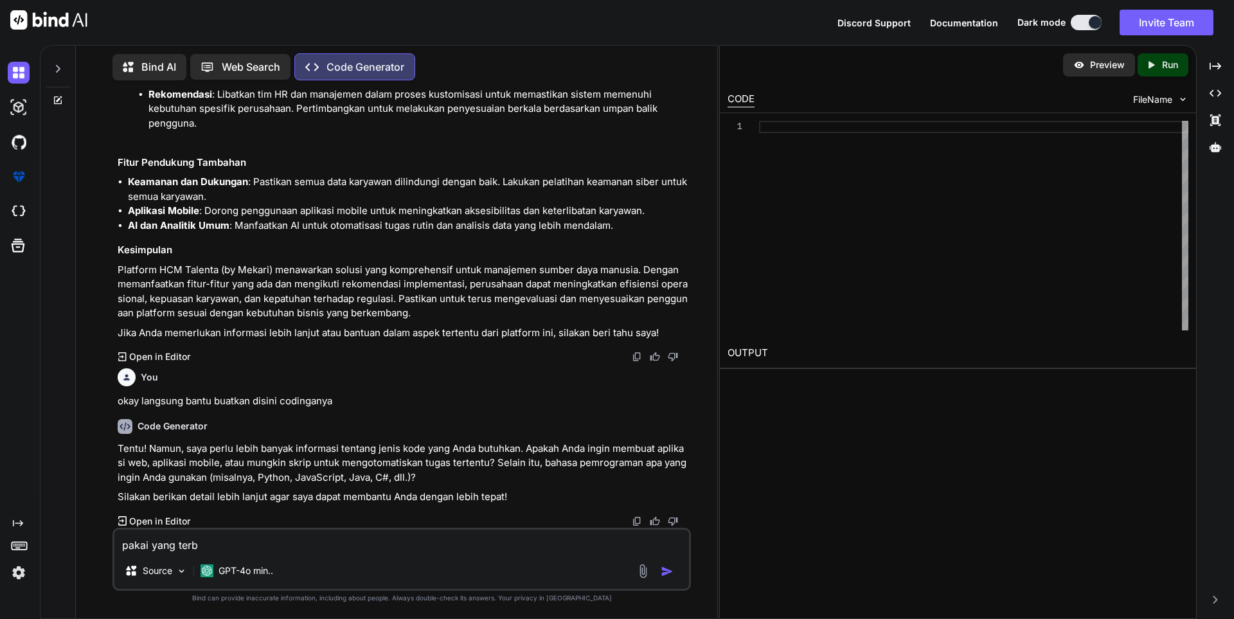
type textarea "x"
type textarea "pakai yang terba"
type textarea "x"
type textarea "pakai yang terbai"
type textarea "x"
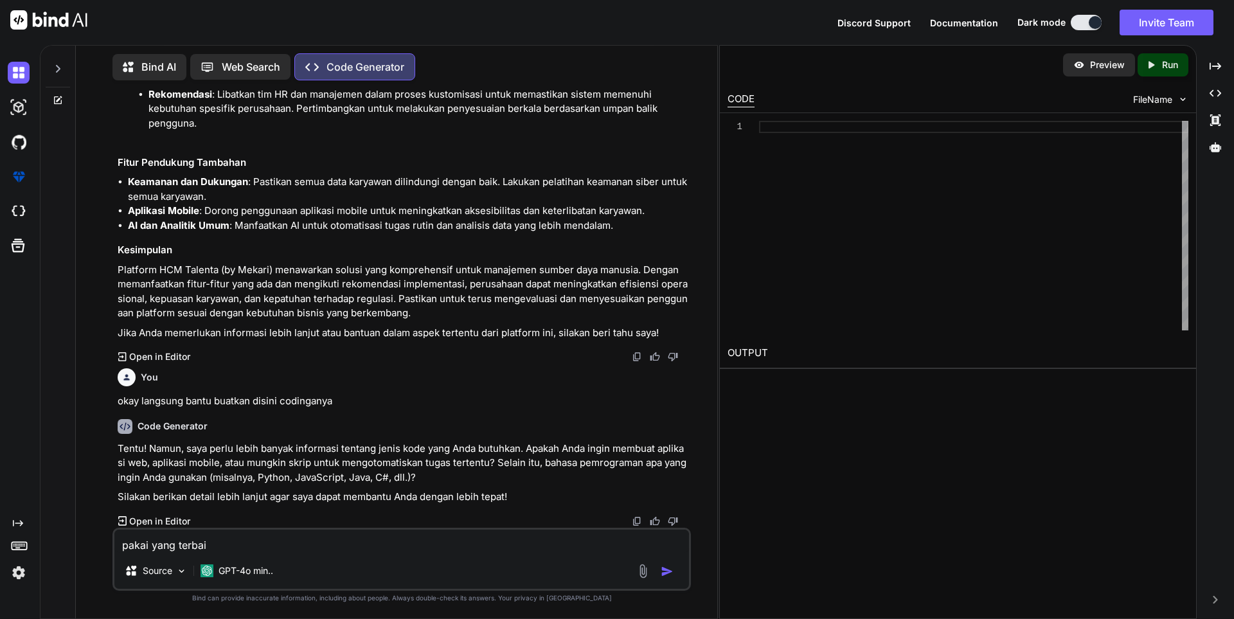
type textarea "pakai yang terbaik"
type textarea "x"
type textarea "pakai yang terbaik"
type textarea "x"
type textarea "pakai yang terbaik d"
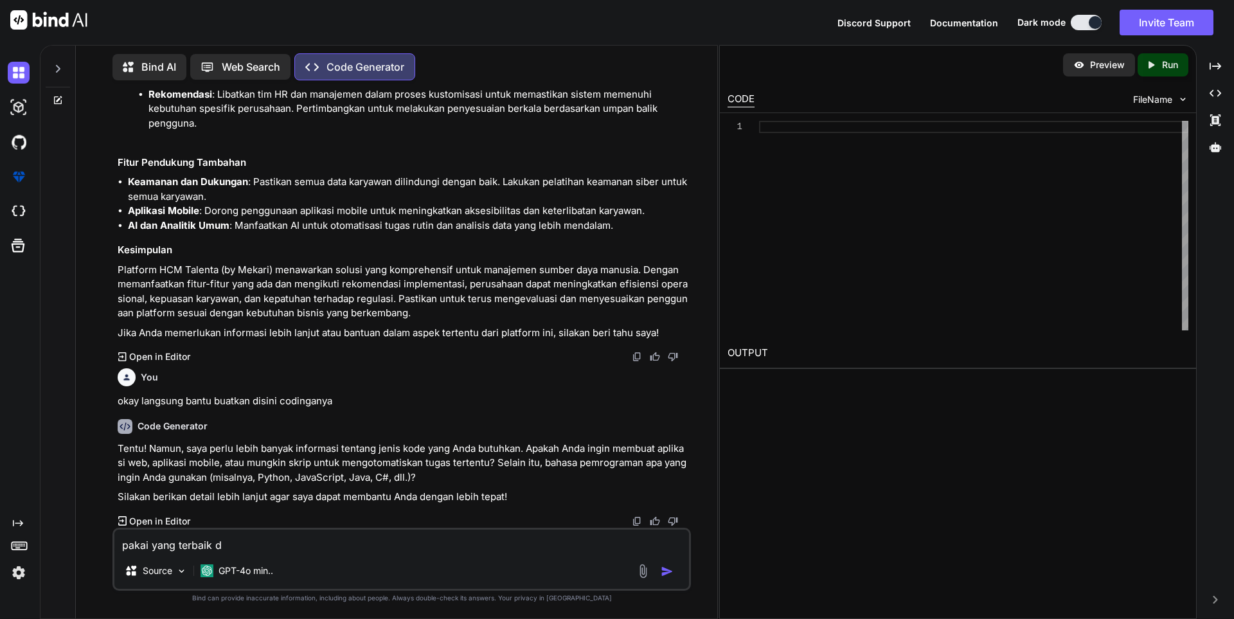
type textarea "x"
type textarea "pakai yang terbaik da"
type textarea "x"
type textarea "pakai yang terbaik dan"
type textarea "x"
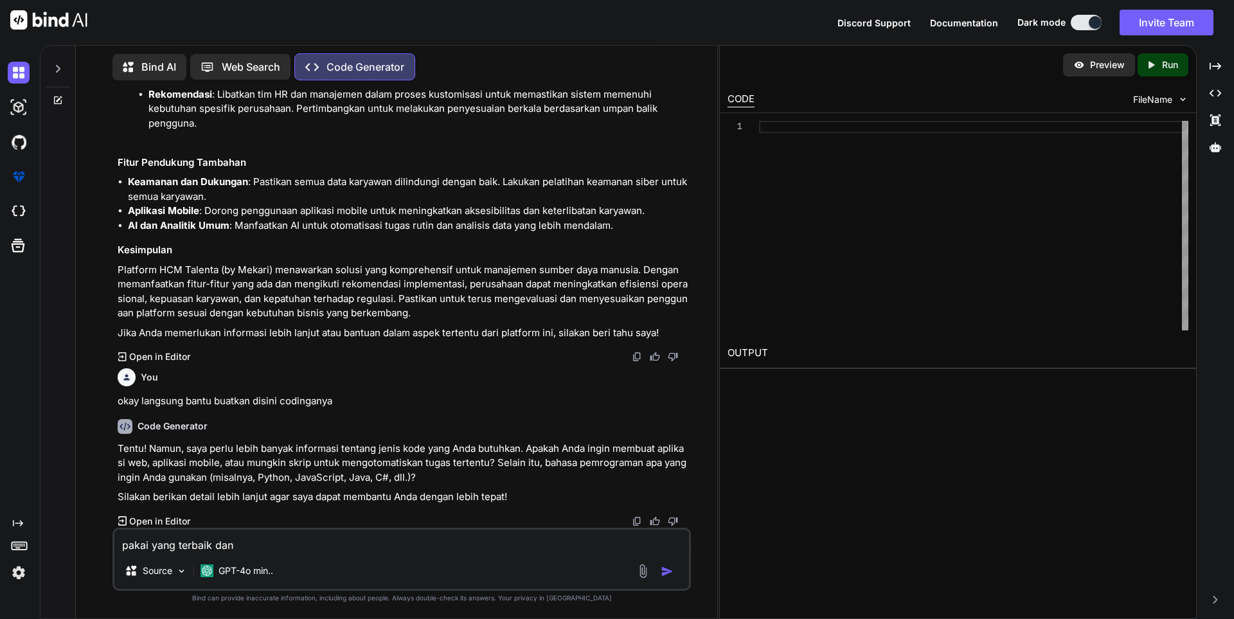
type textarea "pakai yang terbaik dan"
type textarea "x"
type textarea "pakai yang terbaik dan f"
type textarea "x"
type textarea "pakai yang terbaik dan fr"
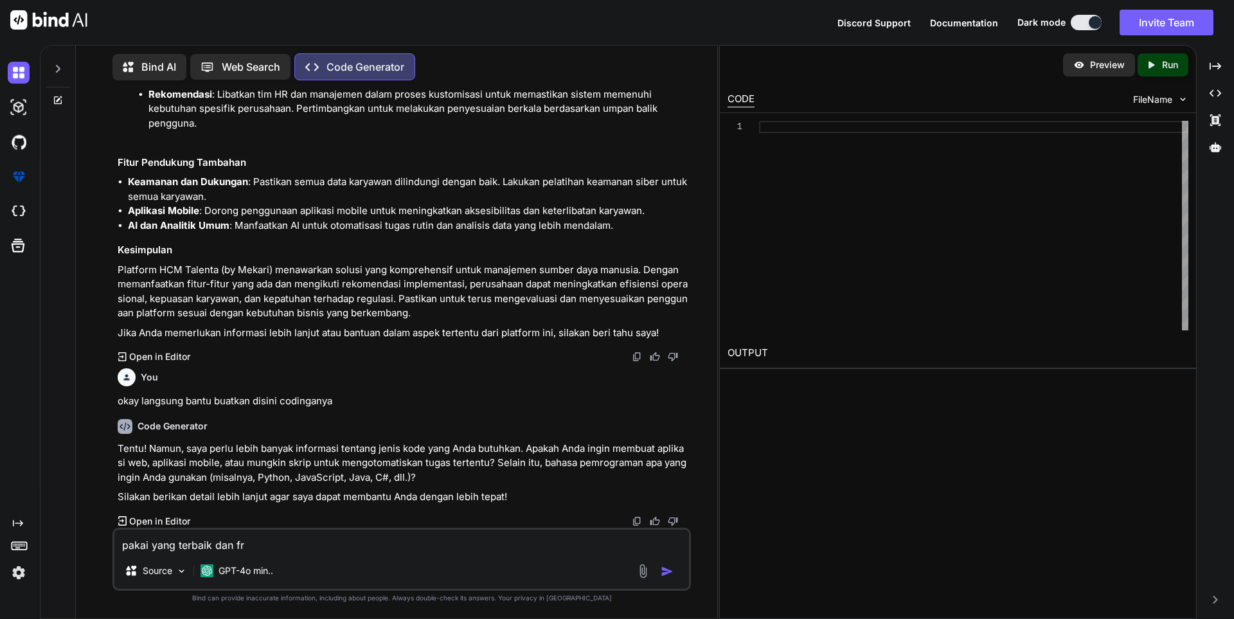
type textarea "x"
type textarea "pakai yang terbaik dan fre"
type textarea "x"
type textarea "pakai yang terbaik dan free"
type textarea "x"
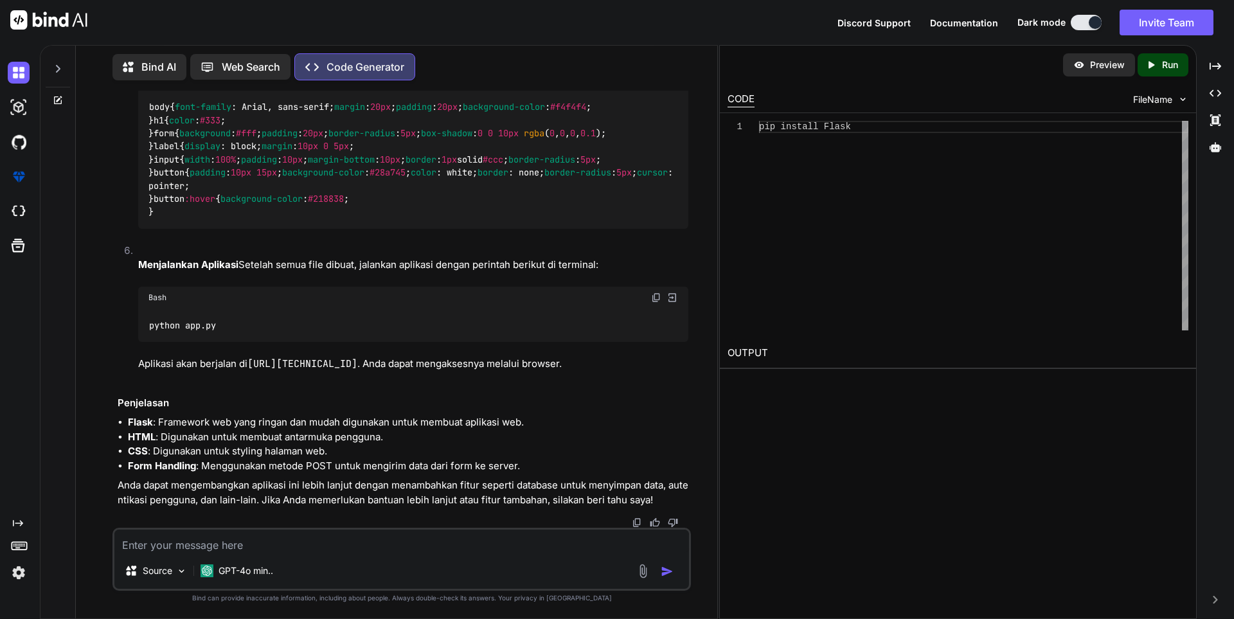
scroll to position [5884, 0]
click at [279, 551] on textarea at bounding box center [401, 540] width 574 height 23
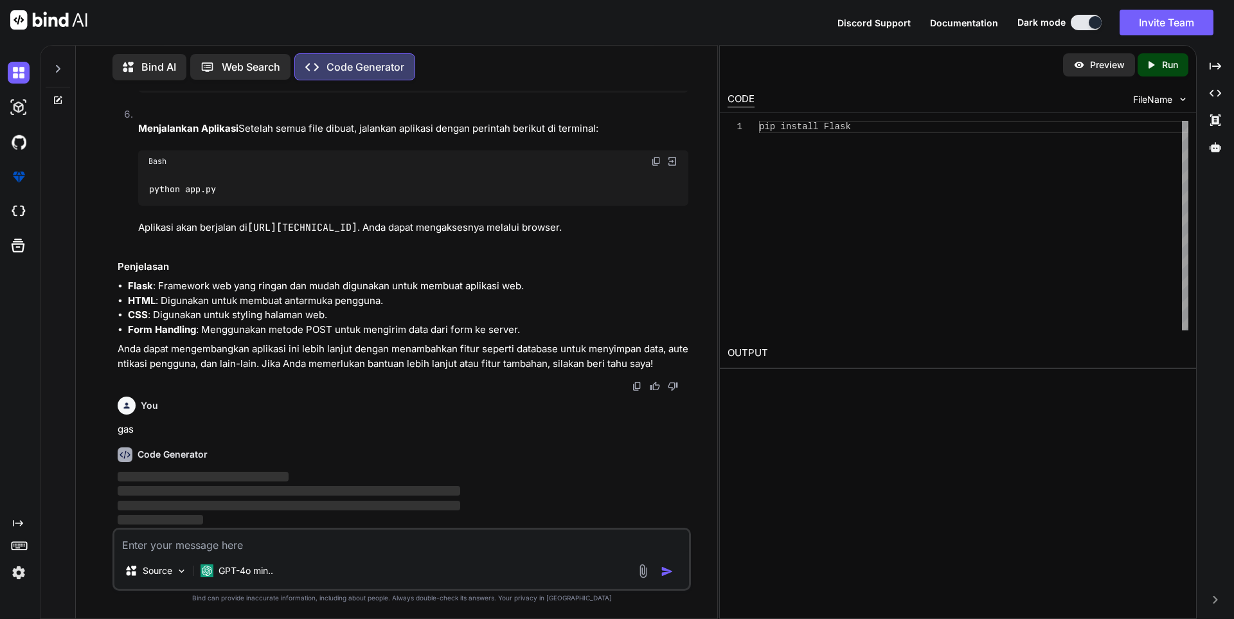
scroll to position [6020, 0]
